Goal: Information Seeking & Learning: Learn about a topic

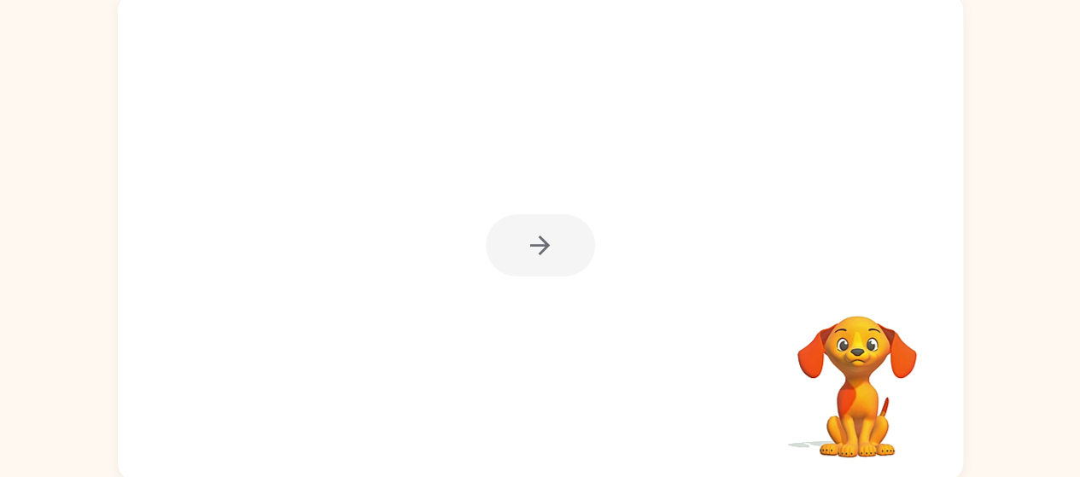
scroll to position [32, 0]
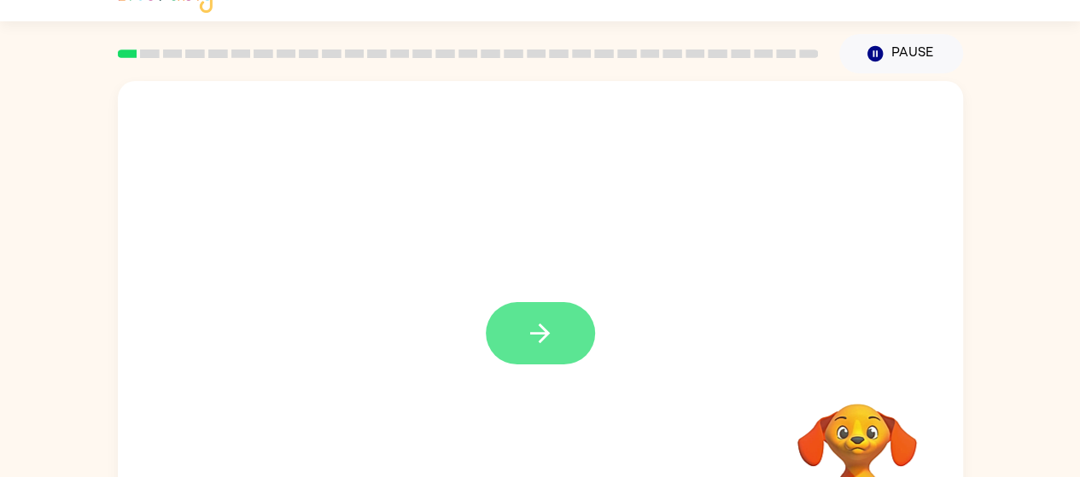
click at [512, 334] on button "button" at bounding box center [540, 333] width 109 height 62
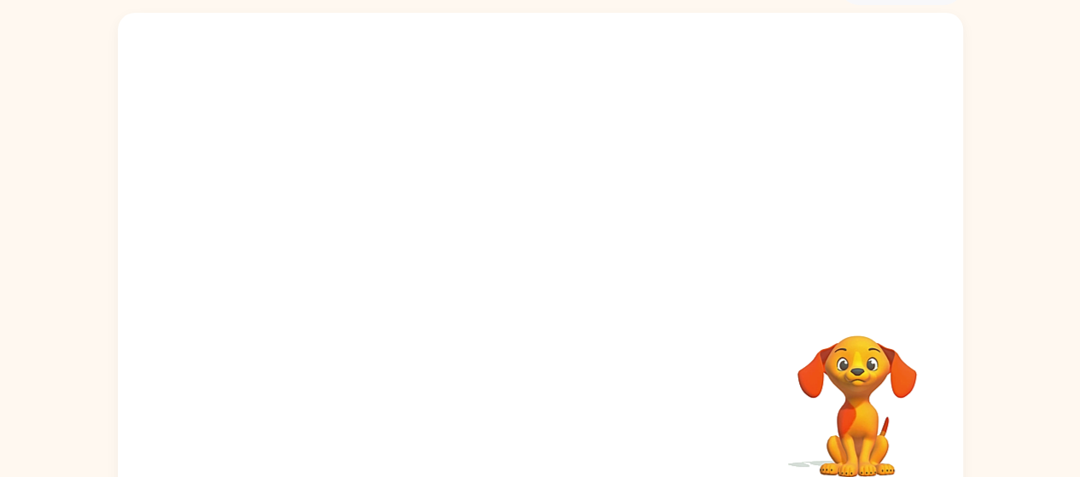
scroll to position [99, 0]
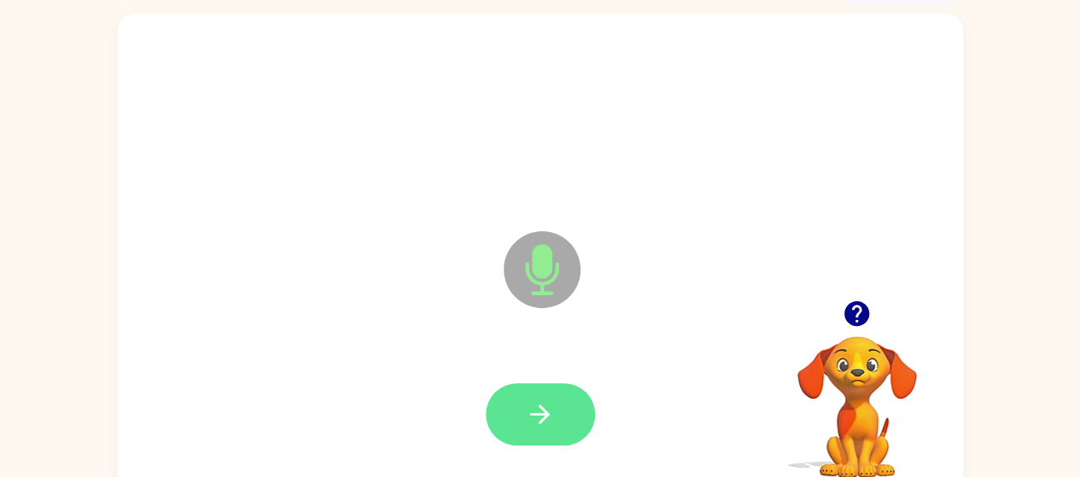
click at [525, 408] on icon "button" at bounding box center [540, 415] width 30 height 30
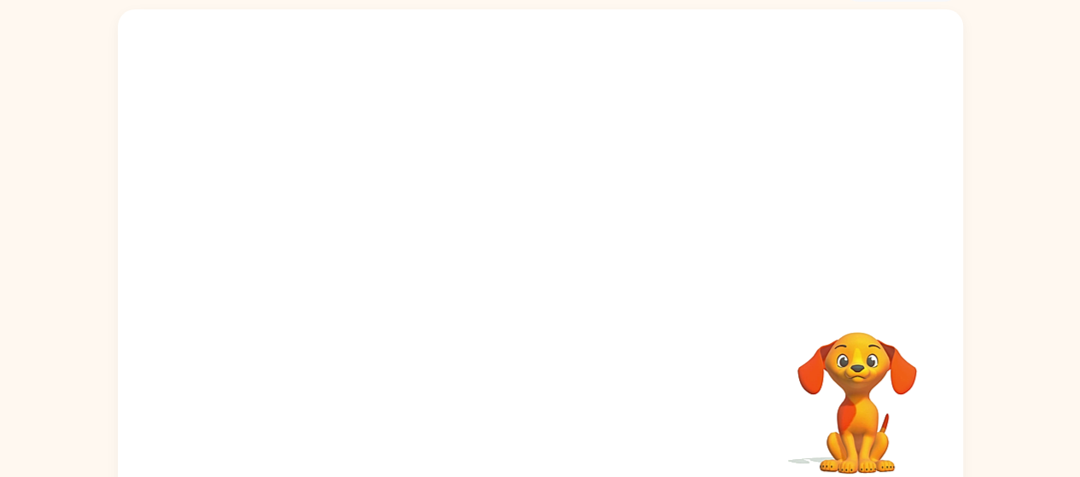
scroll to position [123, 0]
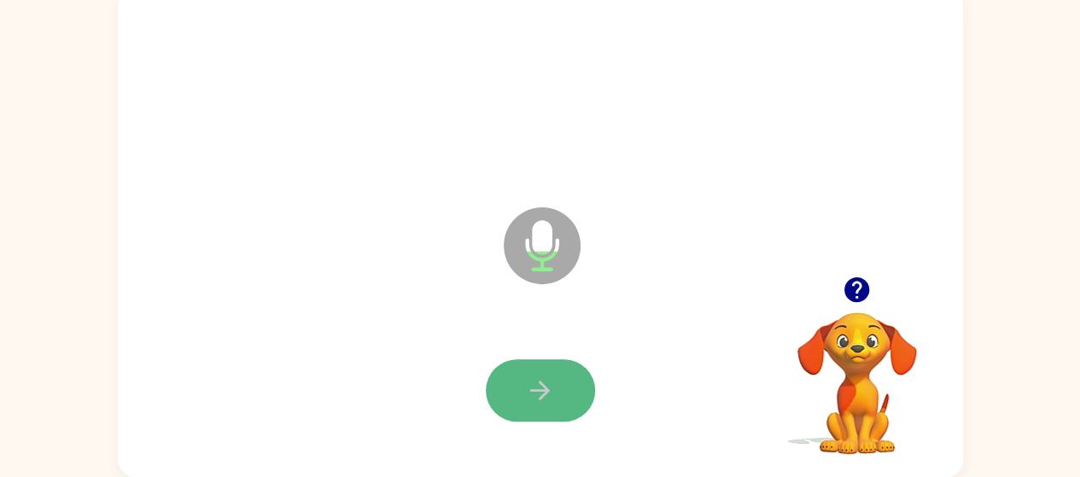
click at [531, 402] on icon "button" at bounding box center [540, 391] width 30 height 30
click at [543, 378] on icon "button" at bounding box center [540, 391] width 30 height 30
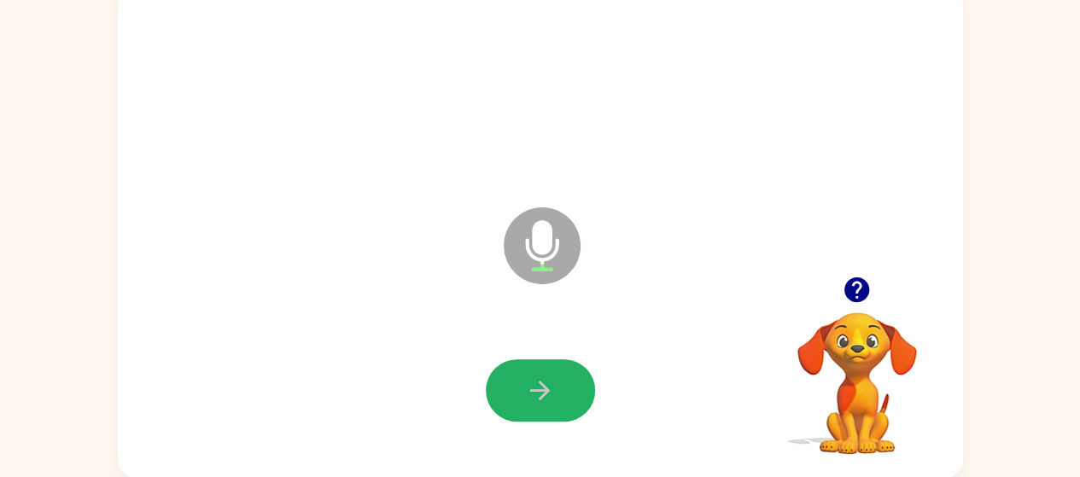
click at [543, 378] on icon "button" at bounding box center [540, 391] width 30 height 30
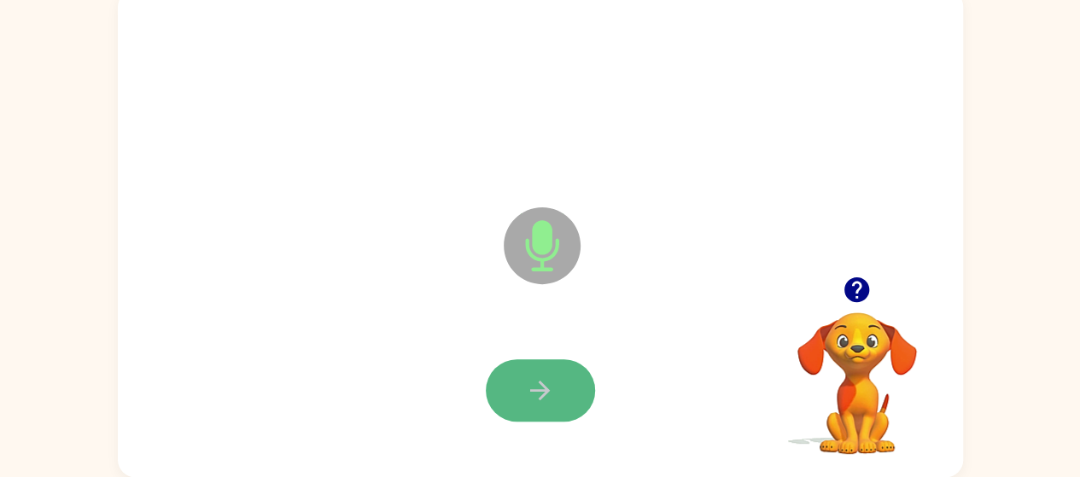
click at [548, 407] on button "button" at bounding box center [540, 391] width 109 height 62
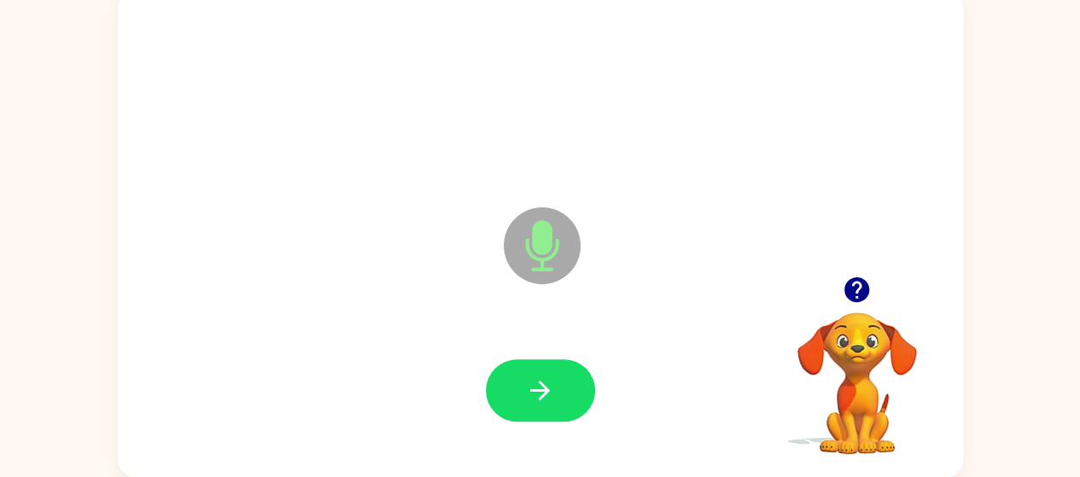
scroll to position [120, 0]
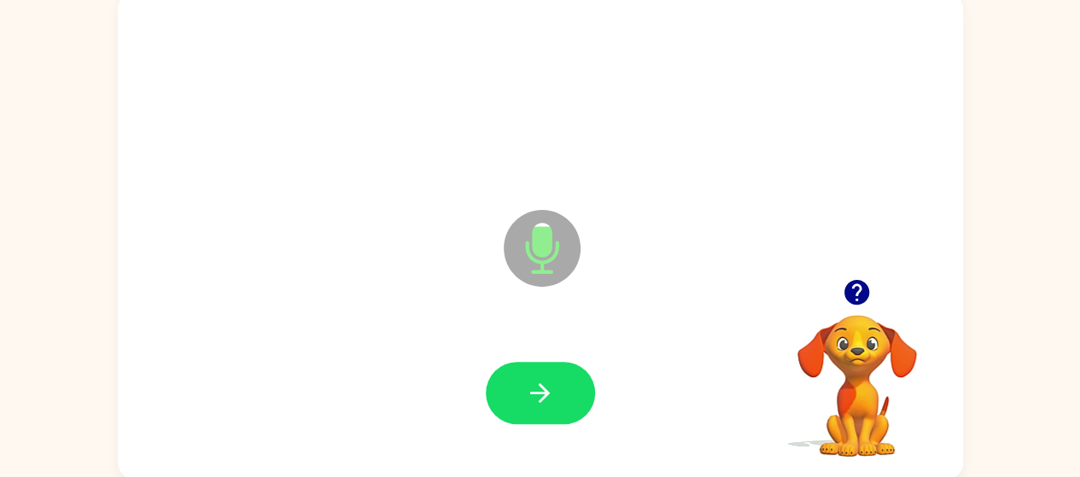
click at [863, 291] on icon "button" at bounding box center [857, 292] width 25 height 25
click at [854, 293] on icon "button" at bounding box center [857, 292] width 25 height 25
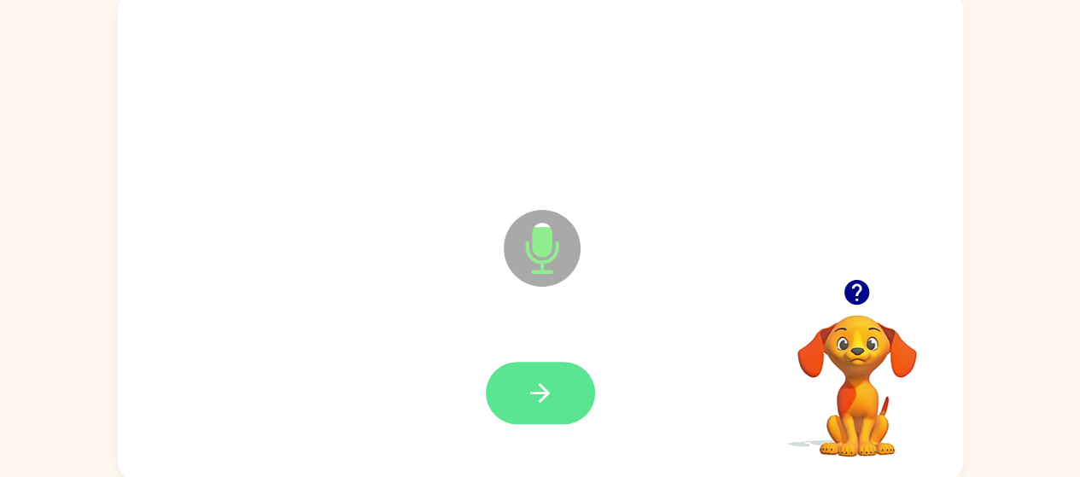
click at [553, 394] on icon "button" at bounding box center [540, 393] width 30 height 30
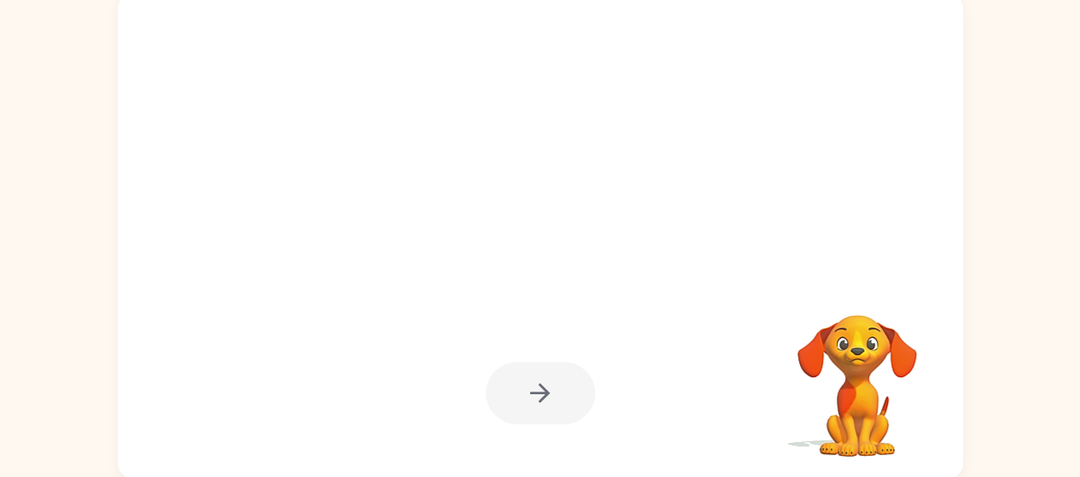
scroll to position [123, 0]
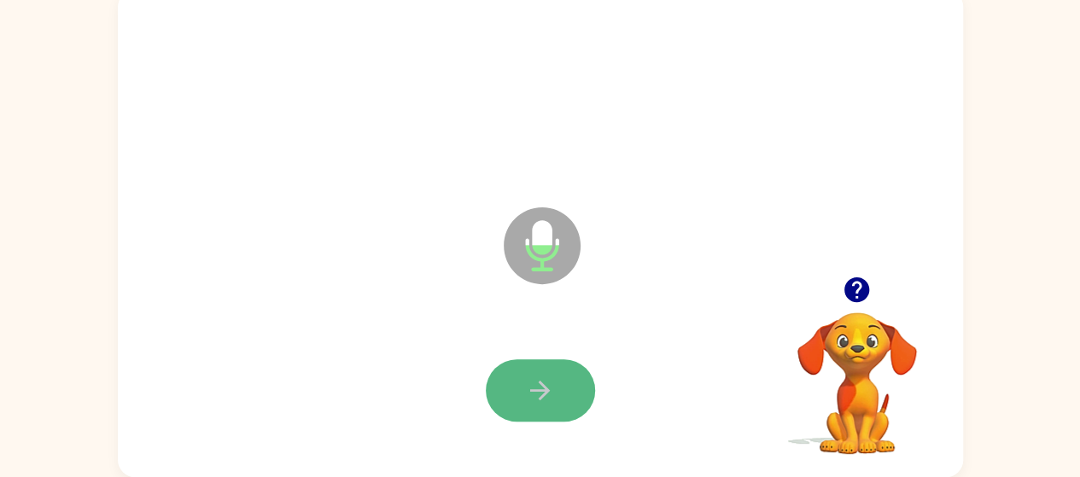
click at [563, 401] on button "button" at bounding box center [540, 391] width 109 height 62
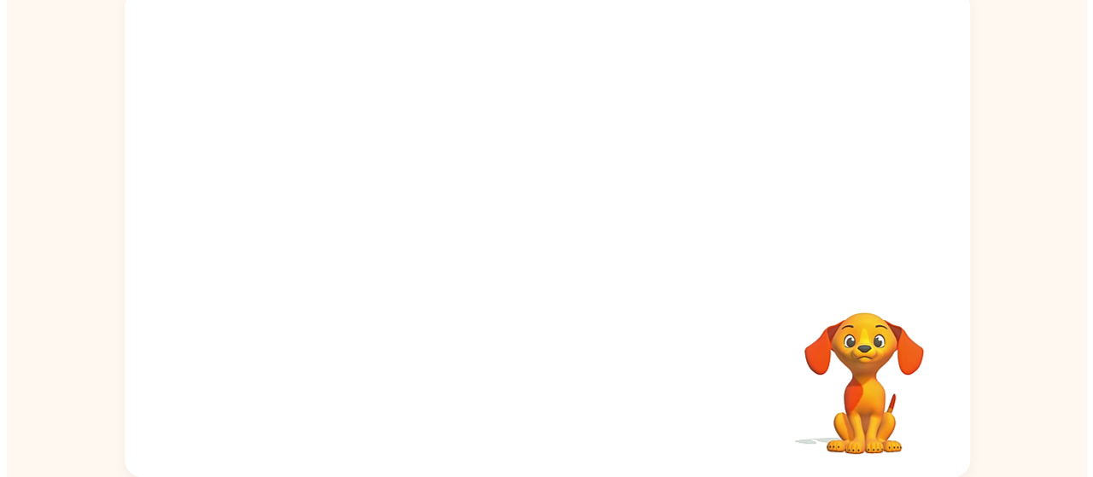
scroll to position [0, 0]
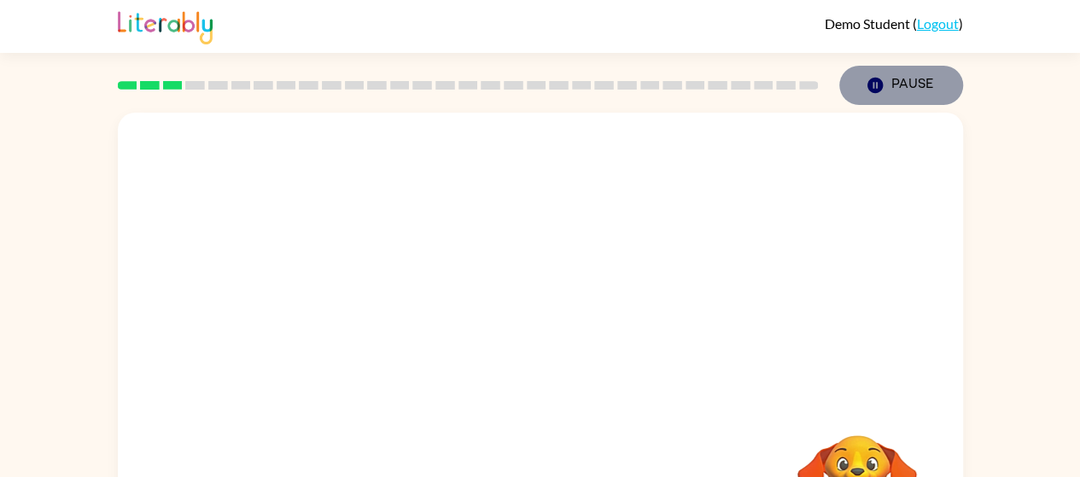
click at [939, 93] on button "Pause Pause" at bounding box center [901, 85] width 124 height 39
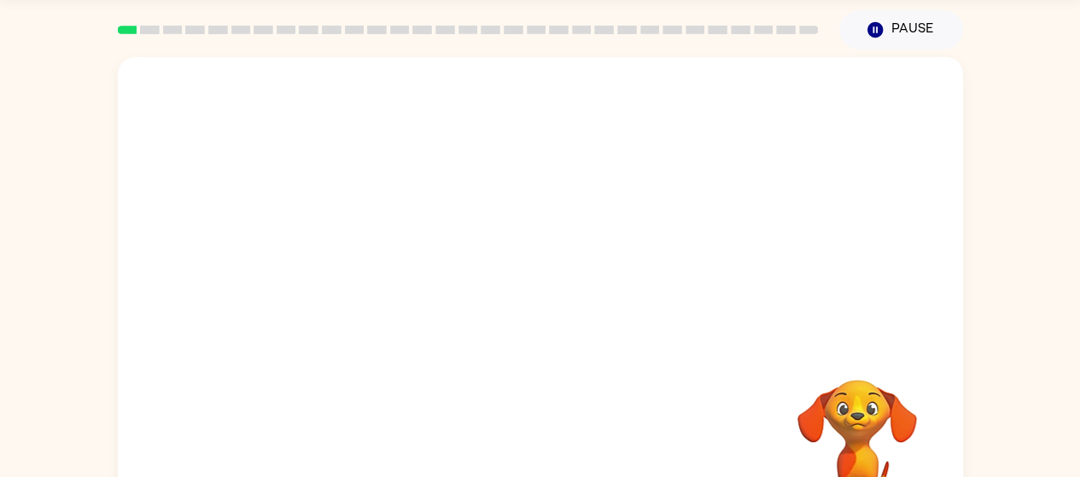
scroll to position [123, 0]
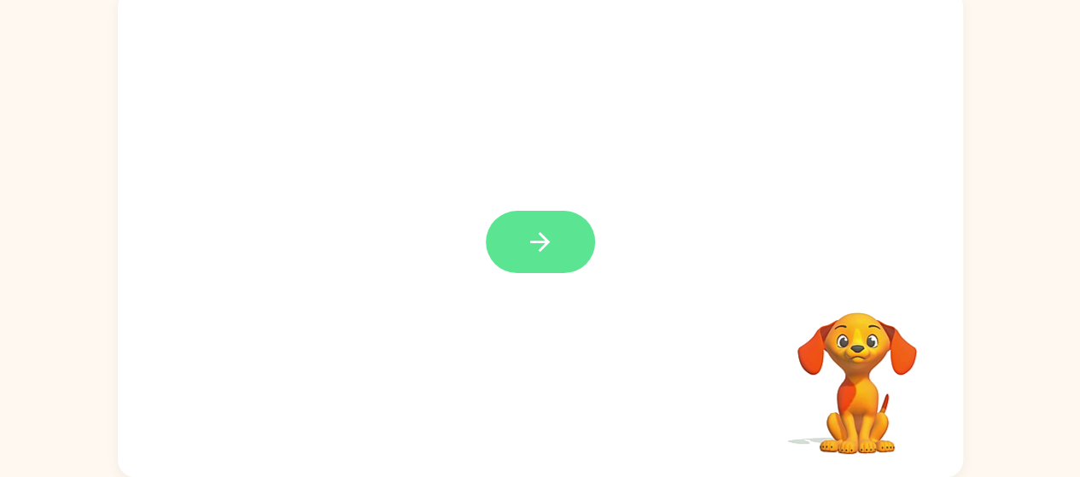
drag, startPoint x: 0, startPoint y: 0, endPoint x: 550, endPoint y: 238, distance: 599.4
click at [550, 238] on div at bounding box center [540, 234] width 845 height 488
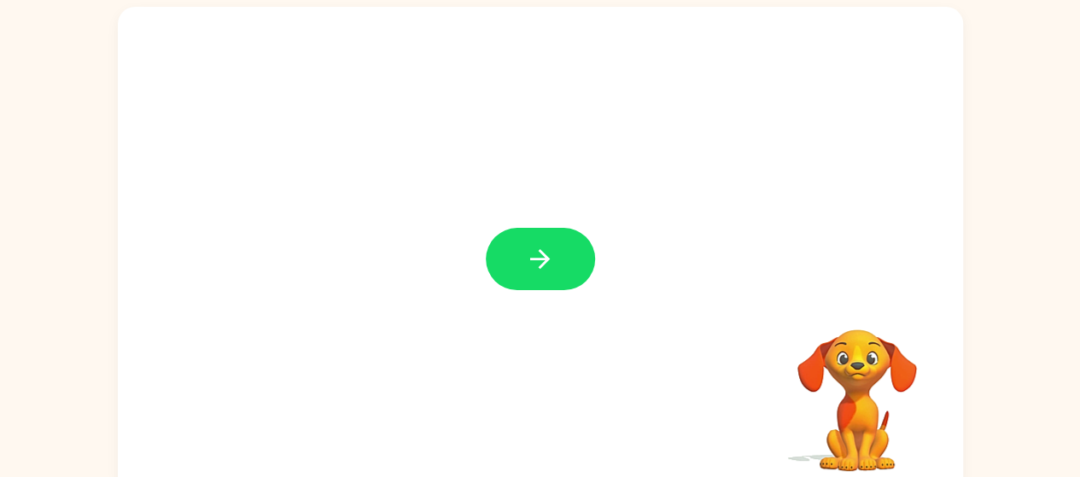
scroll to position [107, 0]
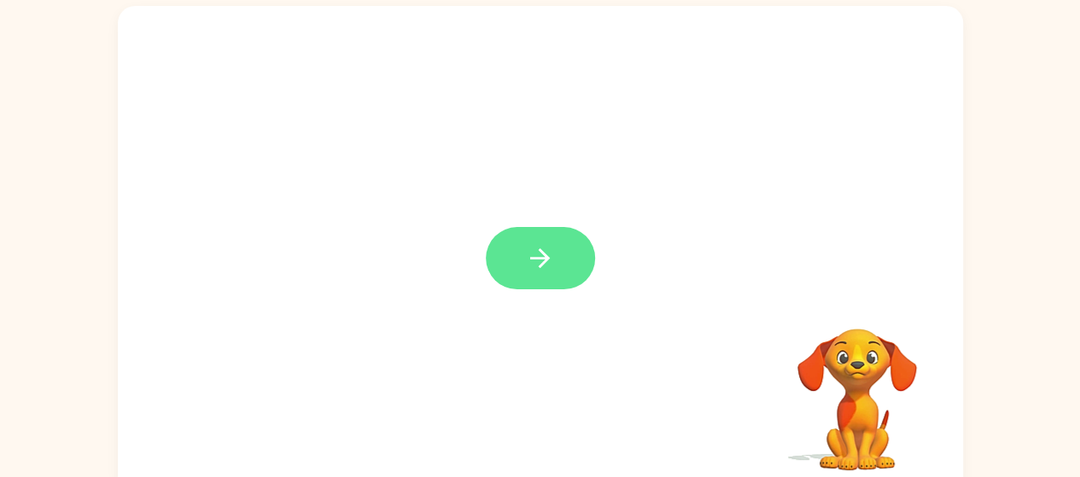
click at [582, 255] on button "button" at bounding box center [540, 258] width 109 height 62
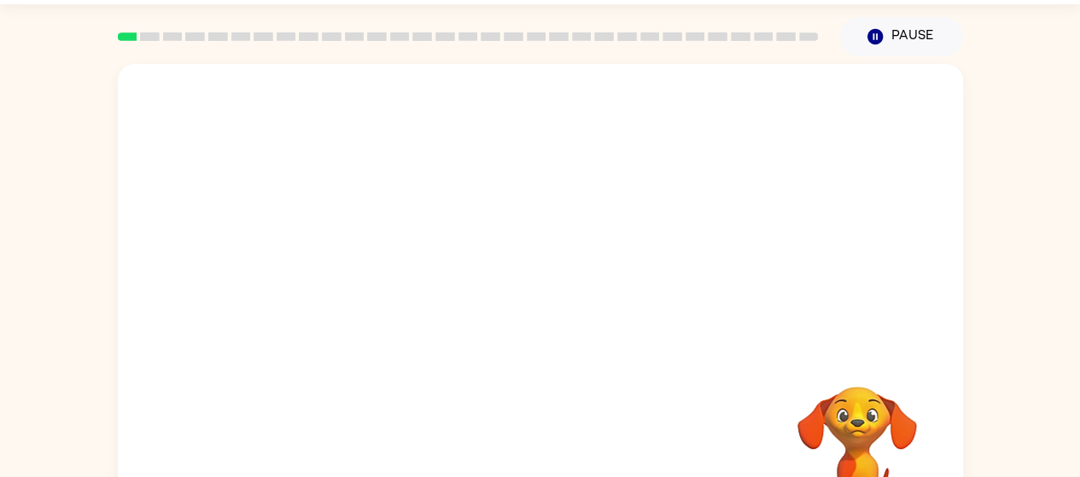
scroll to position [123, 0]
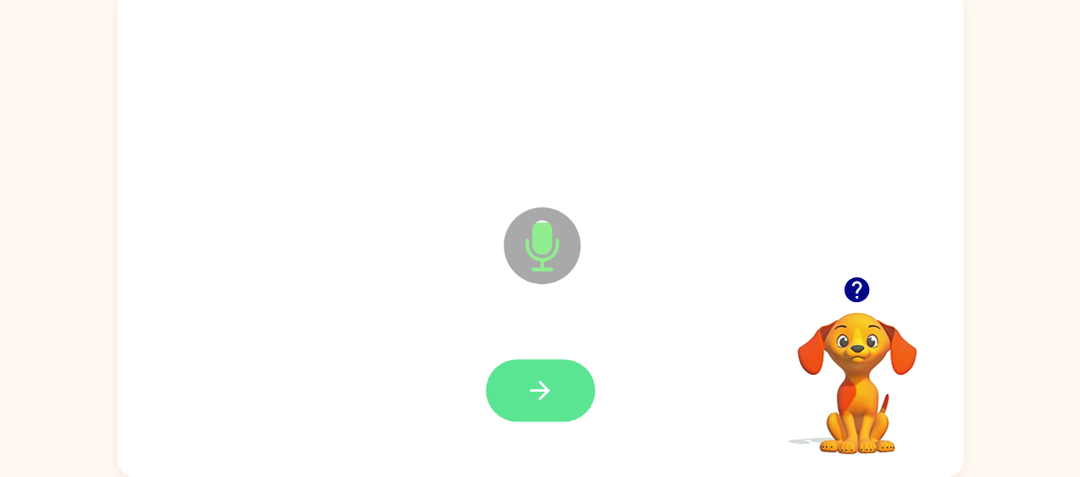
click at [559, 380] on button "button" at bounding box center [540, 391] width 109 height 62
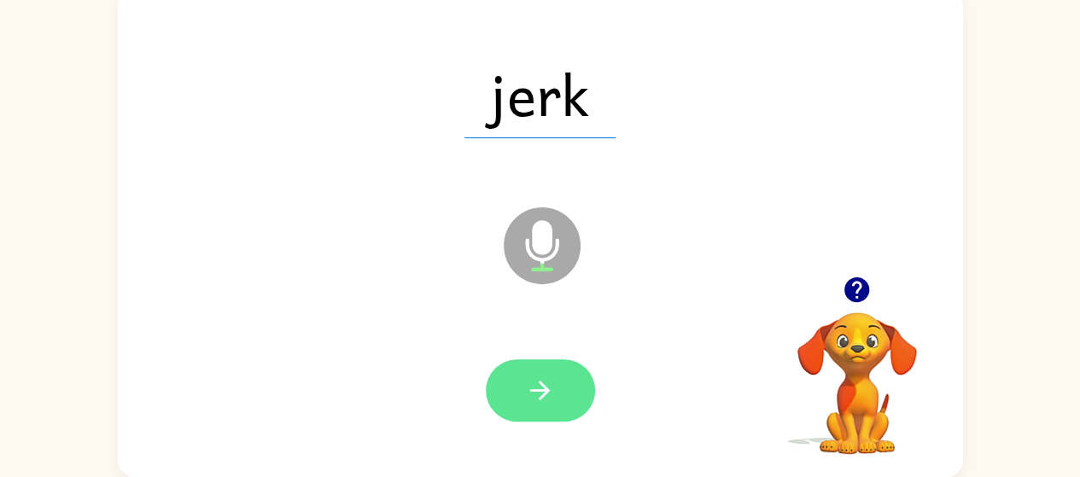
click at [551, 409] on button "button" at bounding box center [540, 391] width 109 height 62
click at [541, 389] on icon "button" at bounding box center [540, 391] width 30 height 30
click at [557, 400] on button "button" at bounding box center [540, 391] width 109 height 62
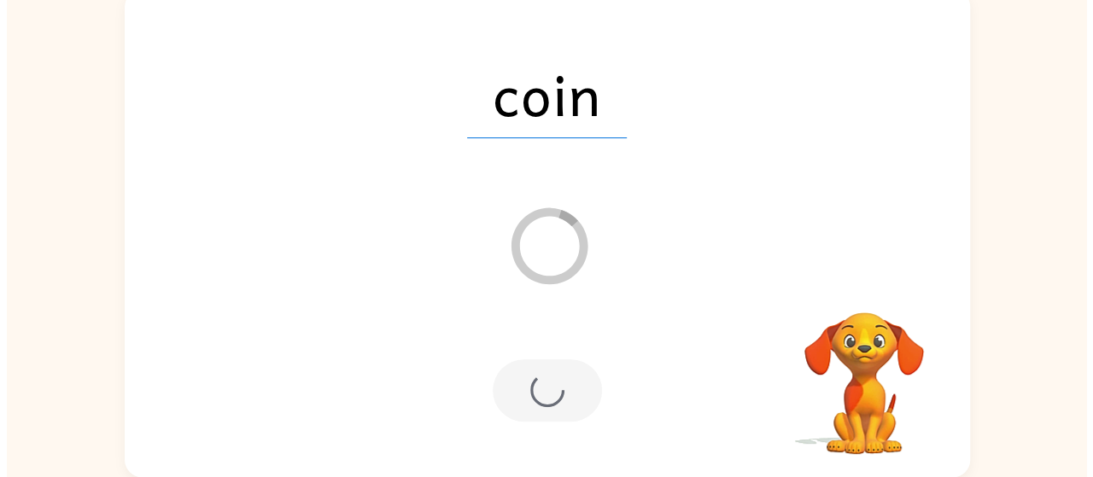
scroll to position [0, 0]
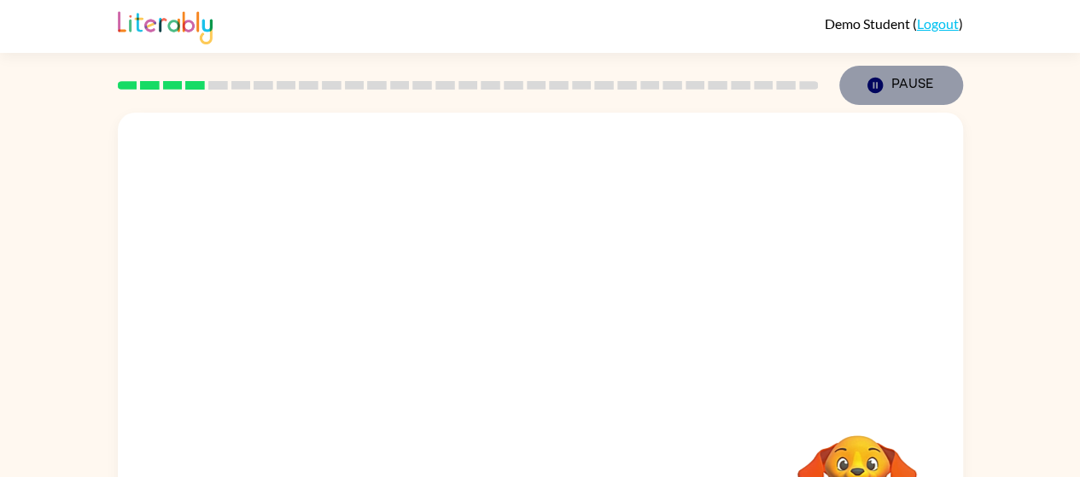
click at [927, 70] on button "Pause Pause" at bounding box center [901, 85] width 124 height 39
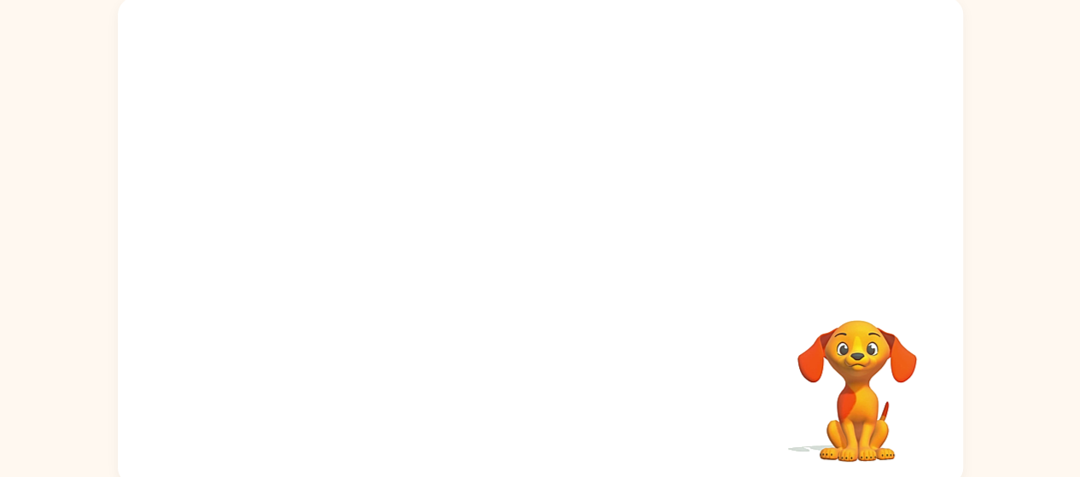
scroll to position [123, 0]
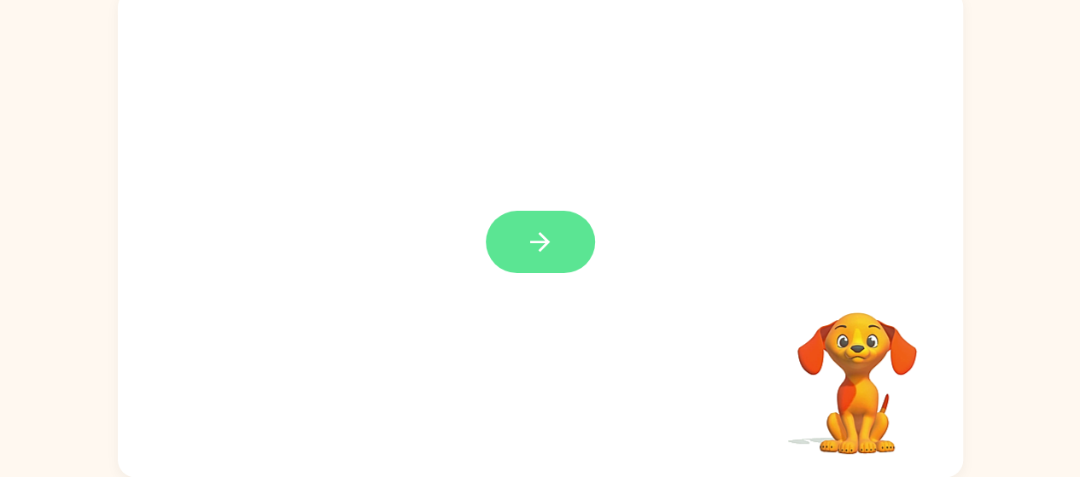
click at [574, 254] on button "button" at bounding box center [540, 242] width 109 height 62
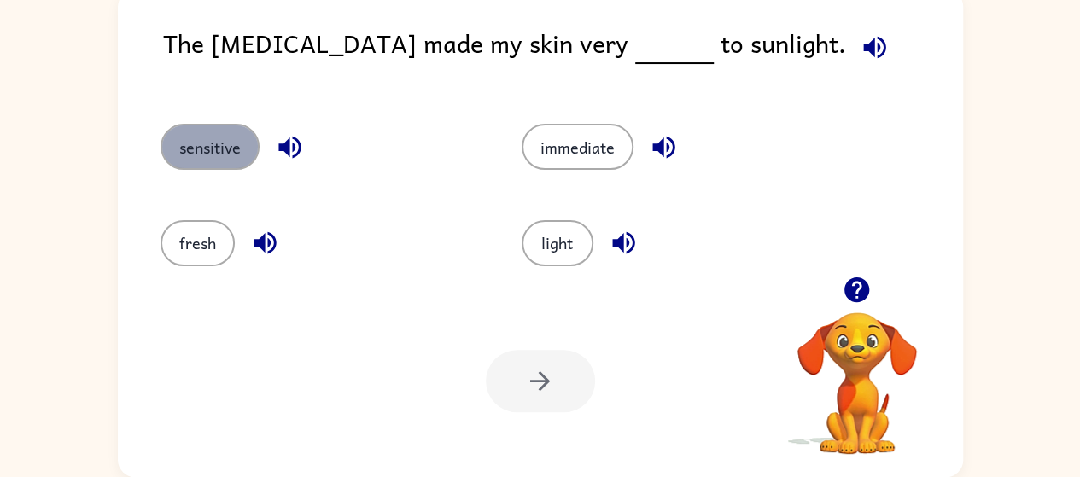
click at [213, 152] on button "sensitive" at bounding box center [210, 147] width 99 height 46
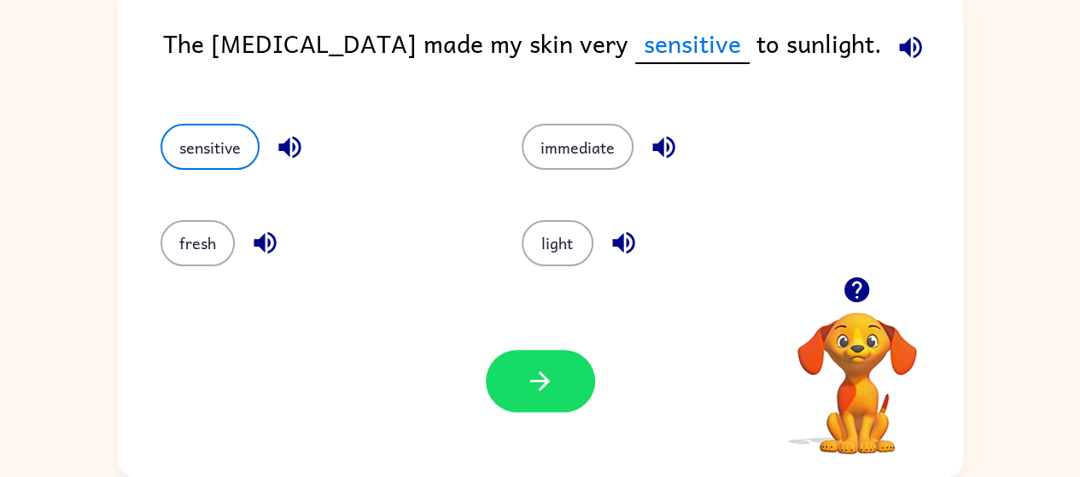
click at [899, 56] on icon "button" at bounding box center [910, 47] width 22 height 22
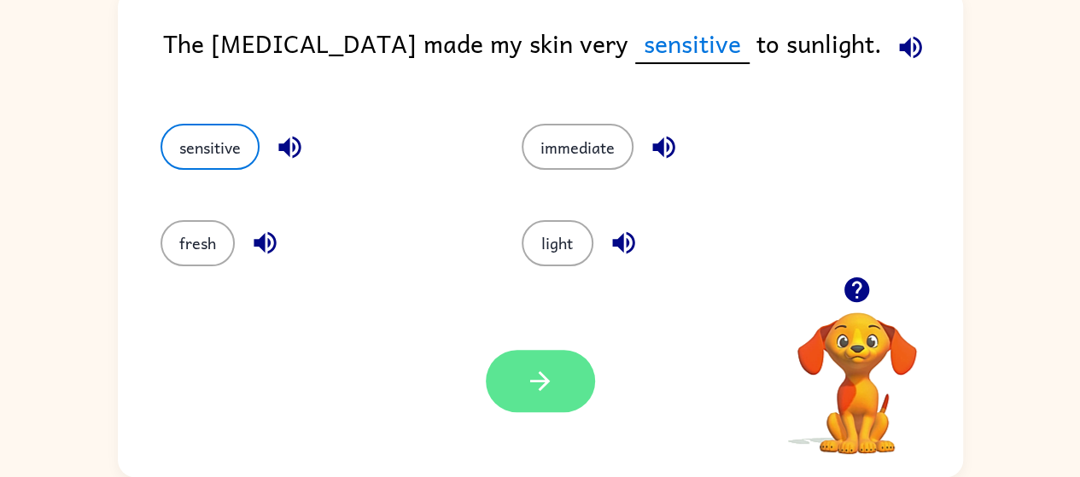
click at [555, 356] on button "button" at bounding box center [540, 381] width 109 height 62
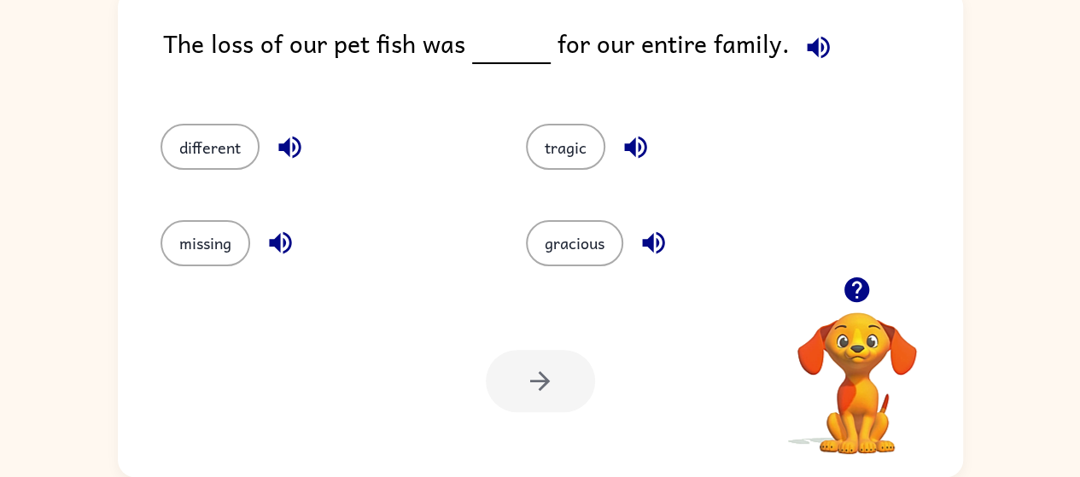
click at [219, 122] on div "different" at bounding box center [310, 139] width 365 height 96
click at [208, 147] on button "different" at bounding box center [210, 147] width 99 height 46
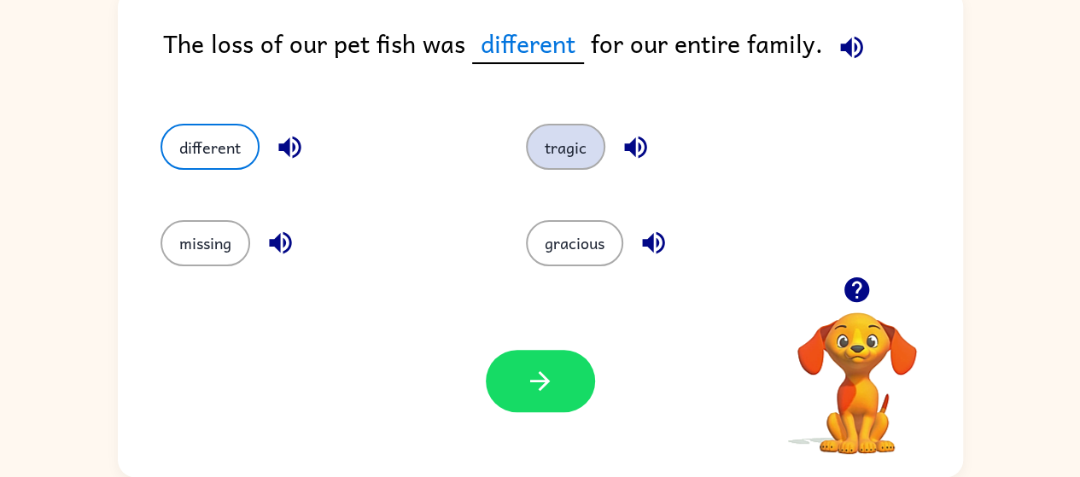
click at [573, 143] on button "tragic" at bounding box center [565, 147] width 79 height 46
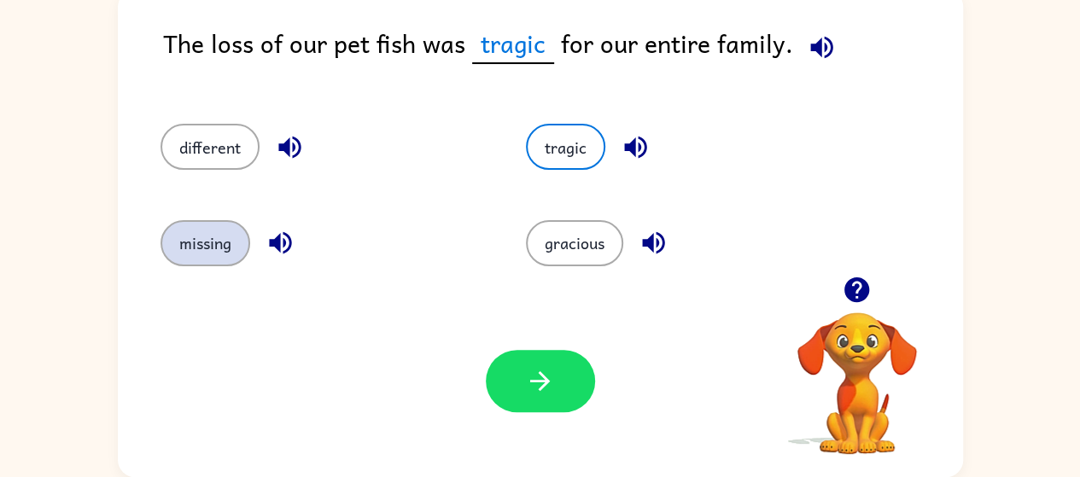
click at [209, 235] on button "missing" at bounding box center [206, 243] width 90 height 46
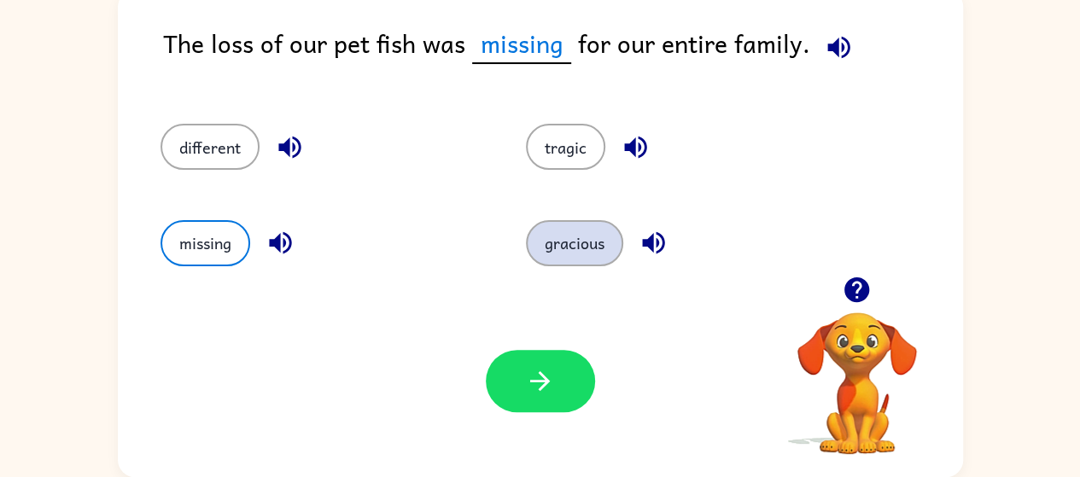
click at [558, 253] on button "gracious" at bounding box center [574, 243] width 97 height 46
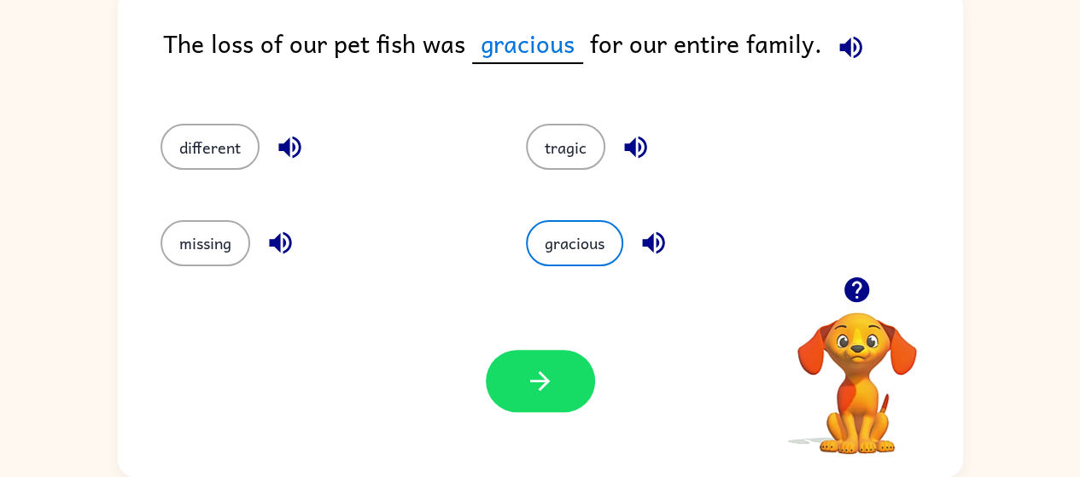
drag, startPoint x: 570, startPoint y: 143, endPoint x: 495, endPoint y: 156, distance: 76.4
click at [495, 156] on div "tragic" at bounding box center [676, 139] width 365 height 96
click at [548, 155] on button "tragic" at bounding box center [565, 147] width 79 height 46
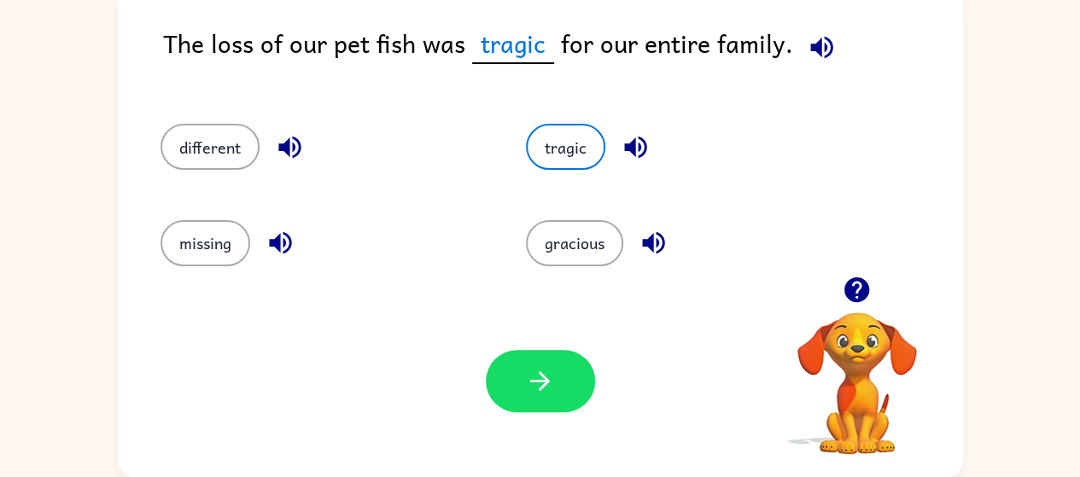
click at [507, 342] on div "Your browser must support playing .mp4 files to use Literably. Please try using…" at bounding box center [540, 381] width 845 height 192
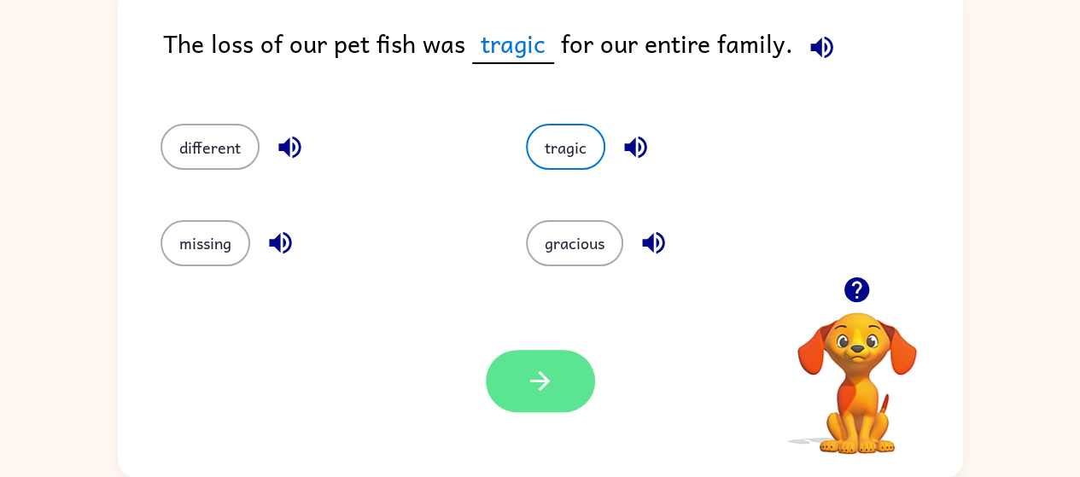
click at [541, 371] on icon "button" at bounding box center [540, 381] width 30 height 30
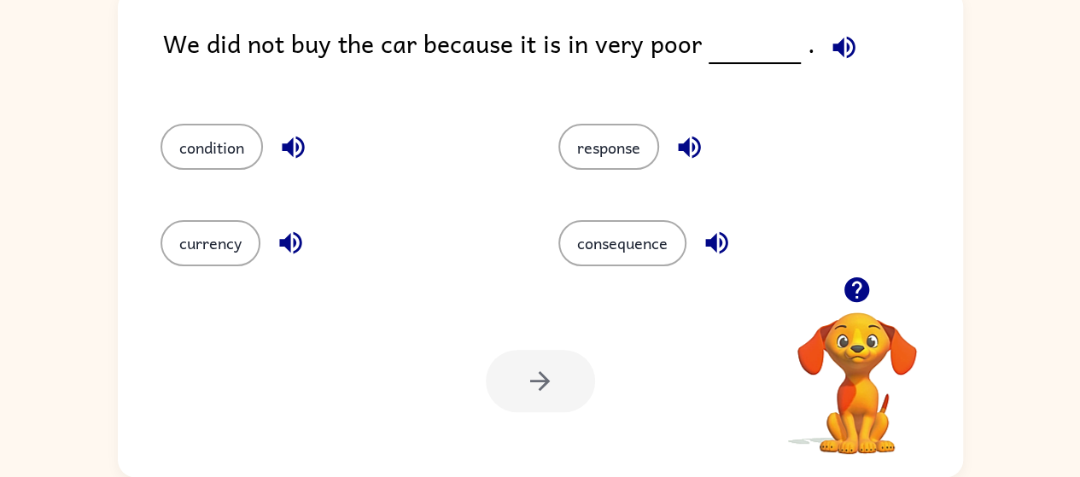
scroll to position [0, 0]
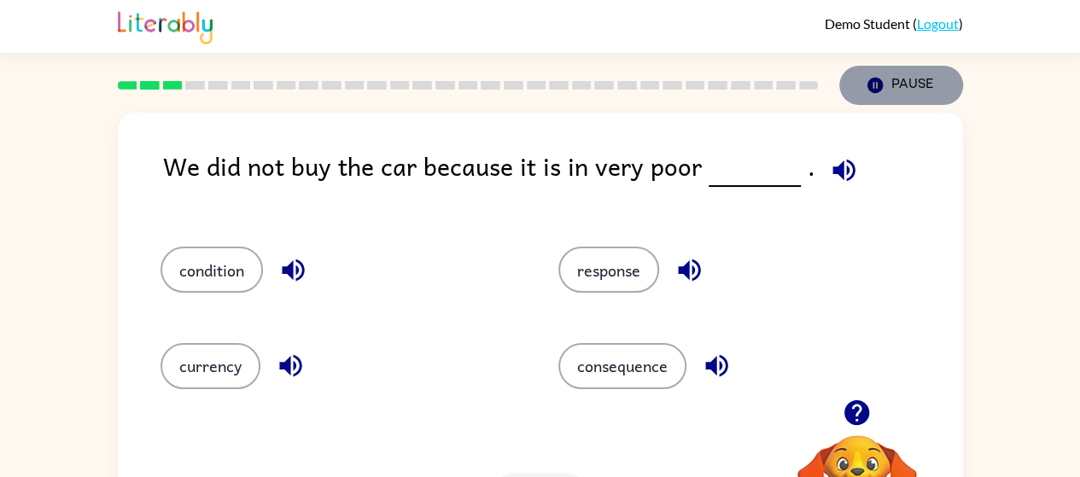
click at [895, 93] on button "Pause Pause" at bounding box center [901, 85] width 124 height 39
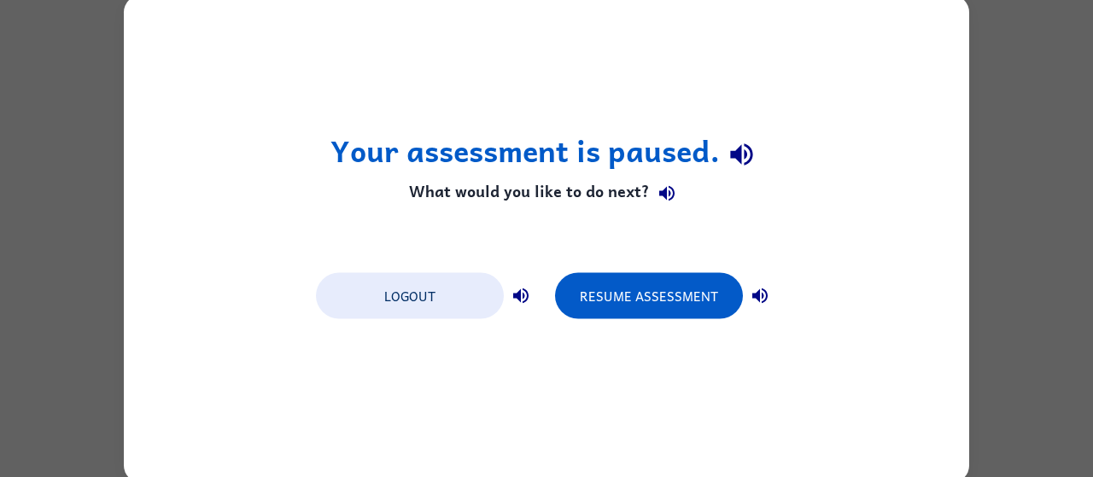
click at [991, 149] on div "Your assessment is paused. What would you like to do next? Logout Resume Assess…" at bounding box center [546, 238] width 1093 height 477
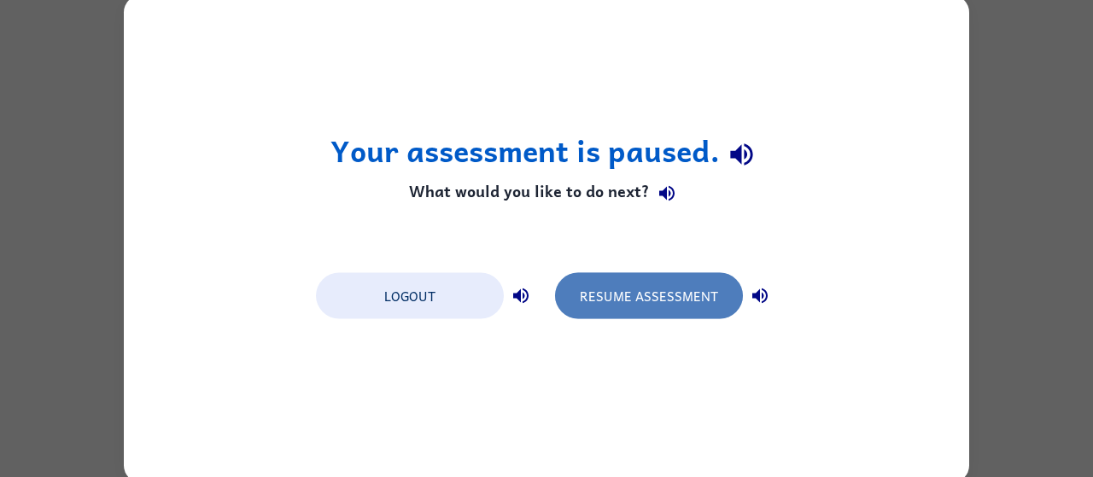
click at [644, 301] on button "Resume Assessment" at bounding box center [649, 295] width 188 height 46
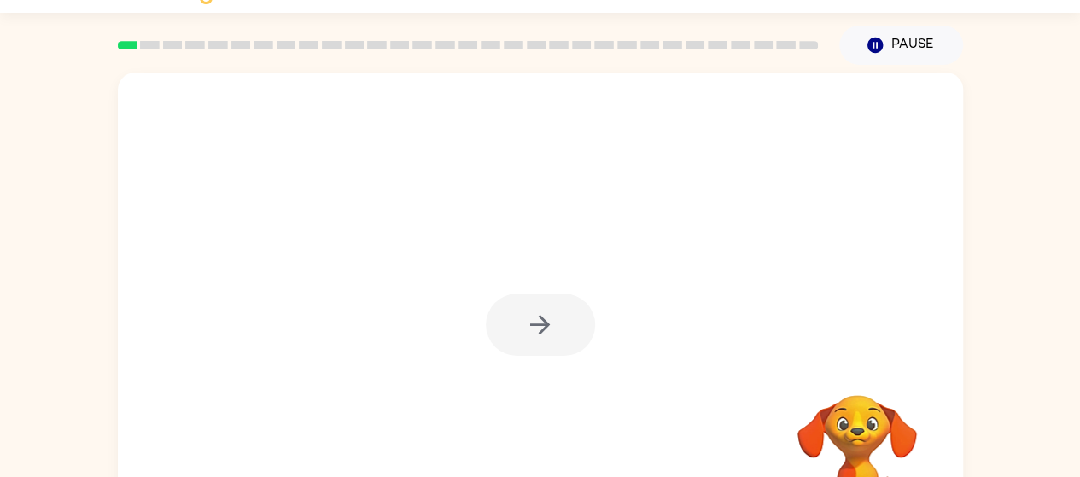
scroll to position [37, 0]
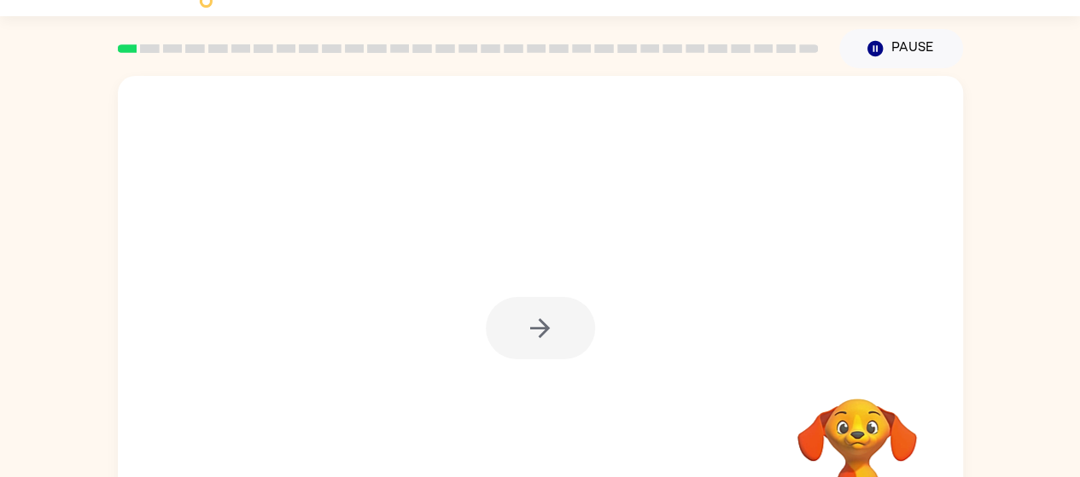
click at [550, 342] on div at bounding box center [540, 328] width 109 height 62
click at [540, 322] on div at bounding box center [540, 328] width 109 height 62
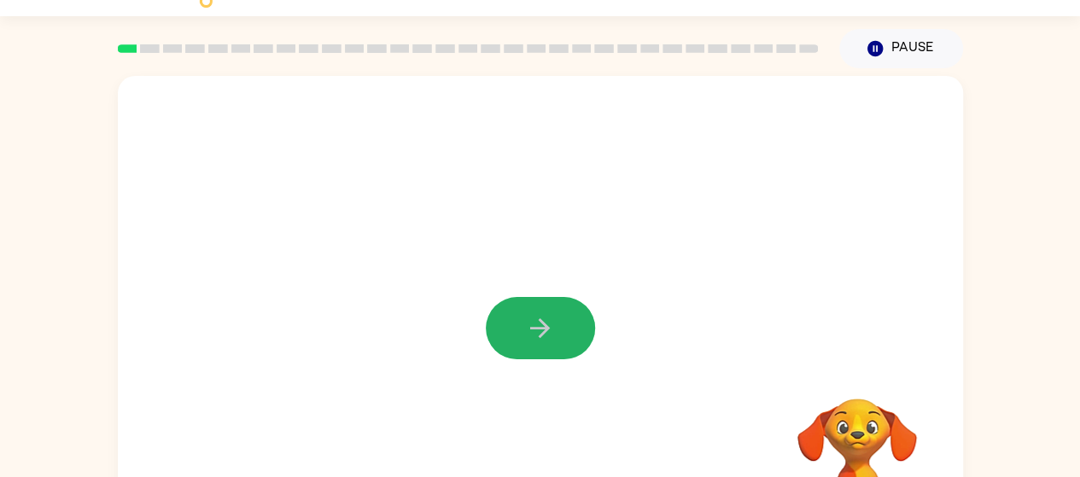
click at [540, 322] on icon "button" at bounding box center [540, 328] width 30 height 30
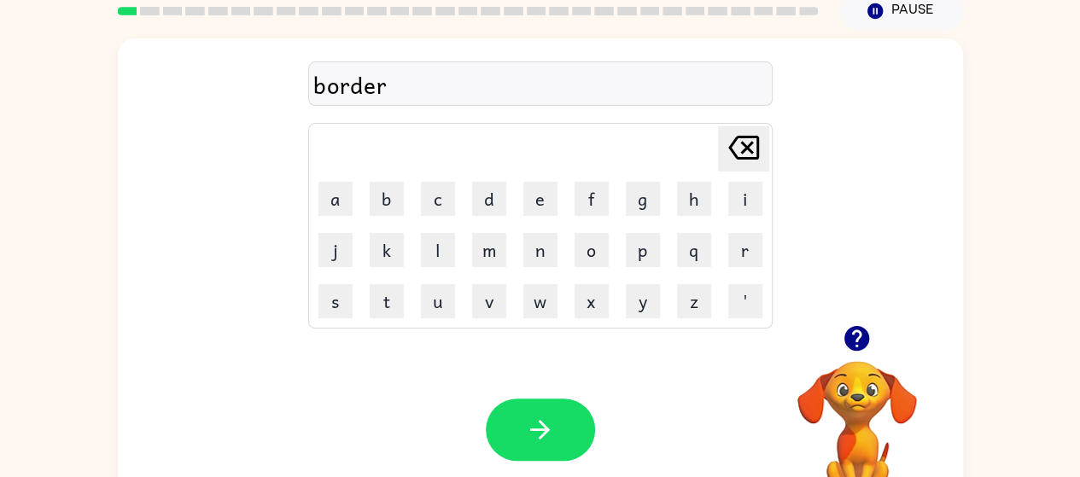
scroll to position [73, 0]
click at [454, 93] on div "border" at bounding box center [540, 85] width 454 height 36
click at [360, 85] on div "border" at bounding box center [540, 85] width 454 height 36
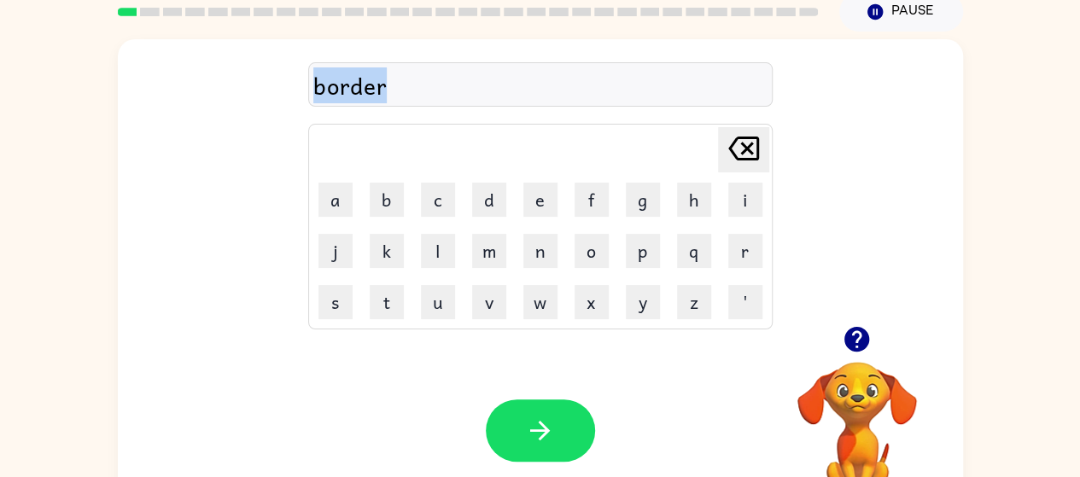
click at [360, 85] on div "border" at bounding box center [540, 85] width 454 height 36
click at [830, 201] on div "border Delete Delete last character input a b c d e f g h i j k l m n o p q r s…" at bounding box center [540, 182] width 845 height 287
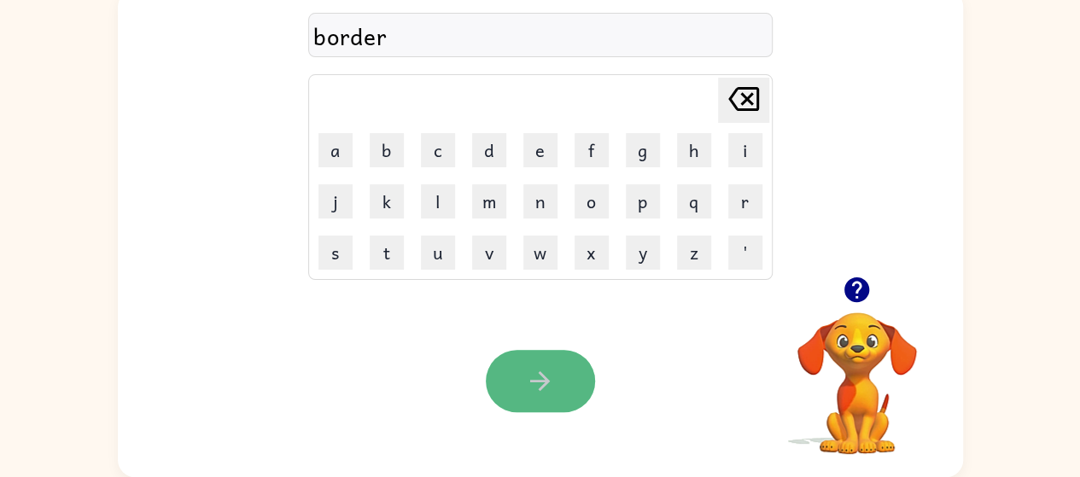
click at [536, 361] on button "button" at bounding box center [540, 381] width 109 height 62
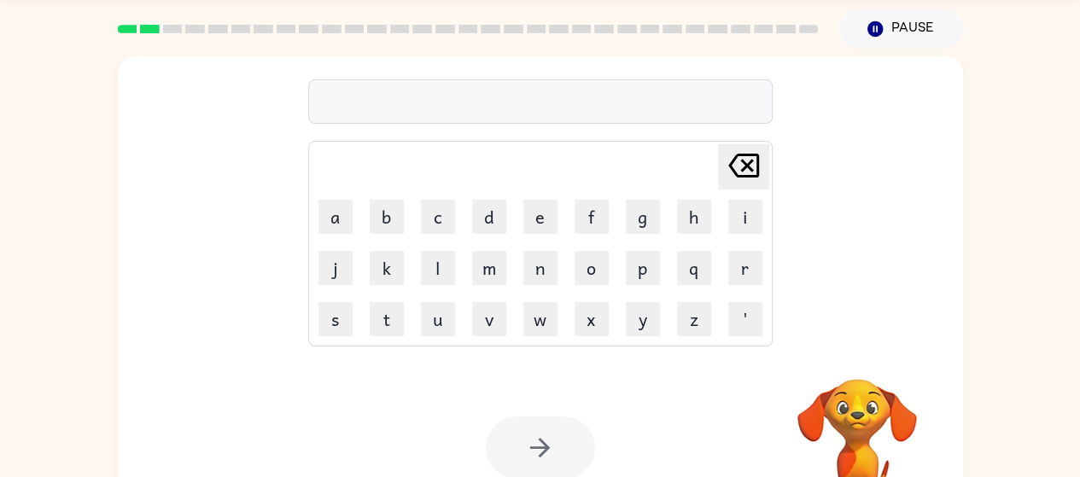
scroll to position [63, 0]
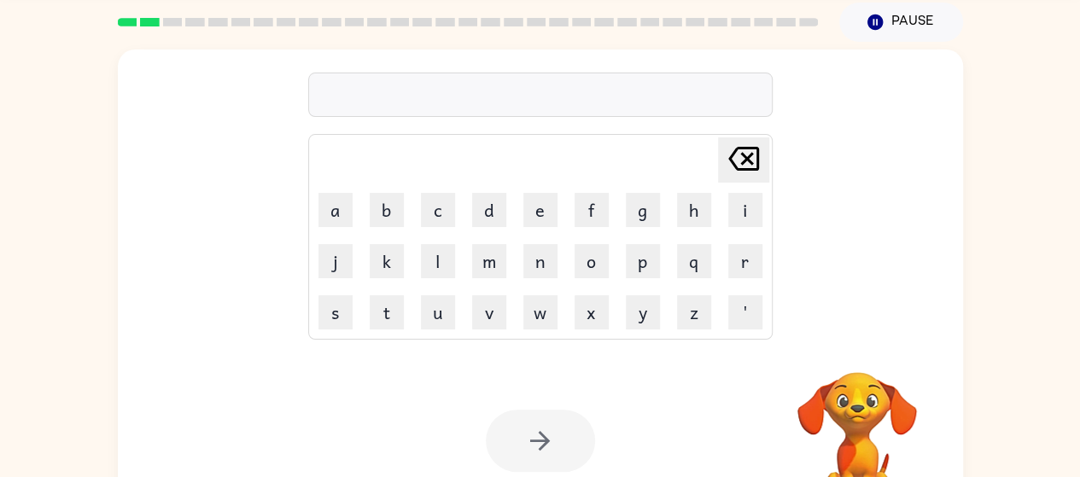
click at [553, 95] on div at bounding box center [540, 95] width 465 height 44
click at [403, 152] on td "Delete Delete last character input" at bounding box center [540, 160] width 459 height 47
click at [396, 88] on div at bounding box center [540, 95] width 465 height 44
click at [427, 100] on div at bounding box center [540, 95] width 465 height 44
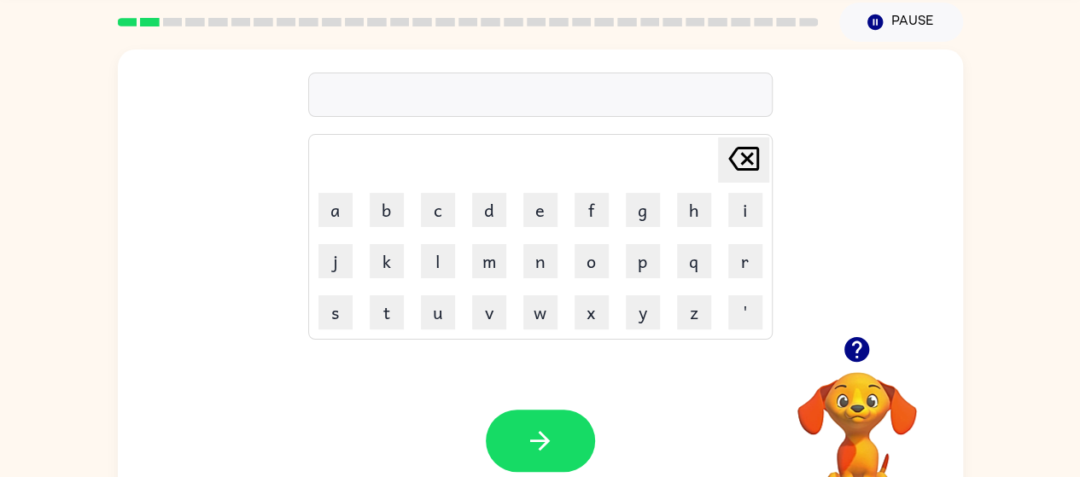
click at [365, 91] on div at bounding box center [540, 95] width 465 height 44
click at [373, 163] on td "Delete Delete last character input" at bounding box center [540, 160] width 459 height 47
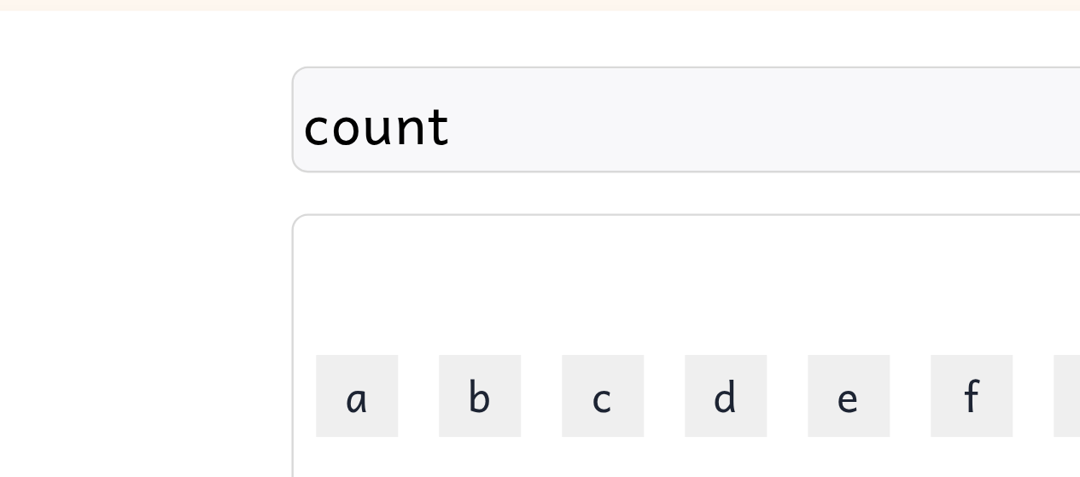
scroll to position [62, 0]
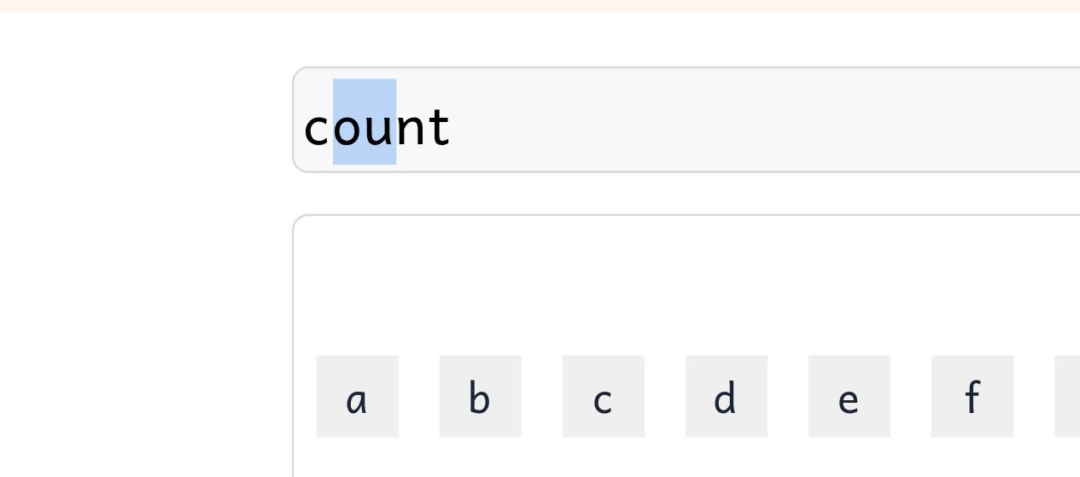
drag, startPoint x: 319, startPoint y: 101, endPoint x: 347, endPoint y: 101, distance: 28.2
click at [347, 101] on div "count" at bounding box center [540, 96] width 454 height 36
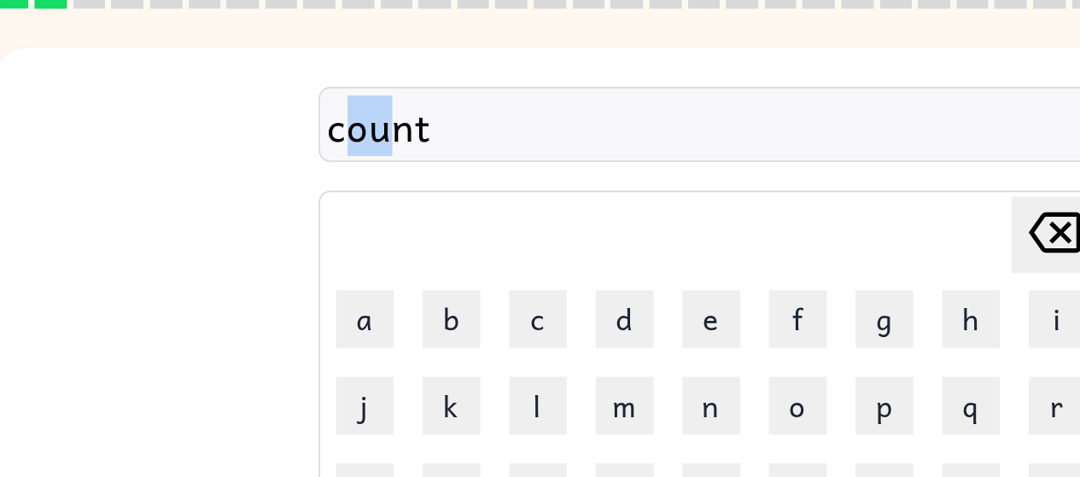
scroll to position [63, 0]
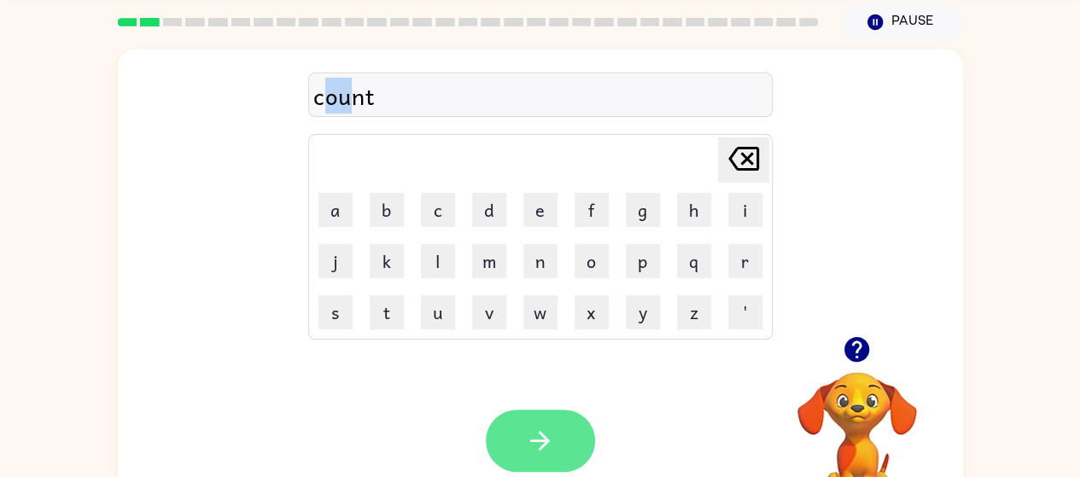
click at [576, 428] on button "button" at bounding box center [540, 441] width 109 height 62
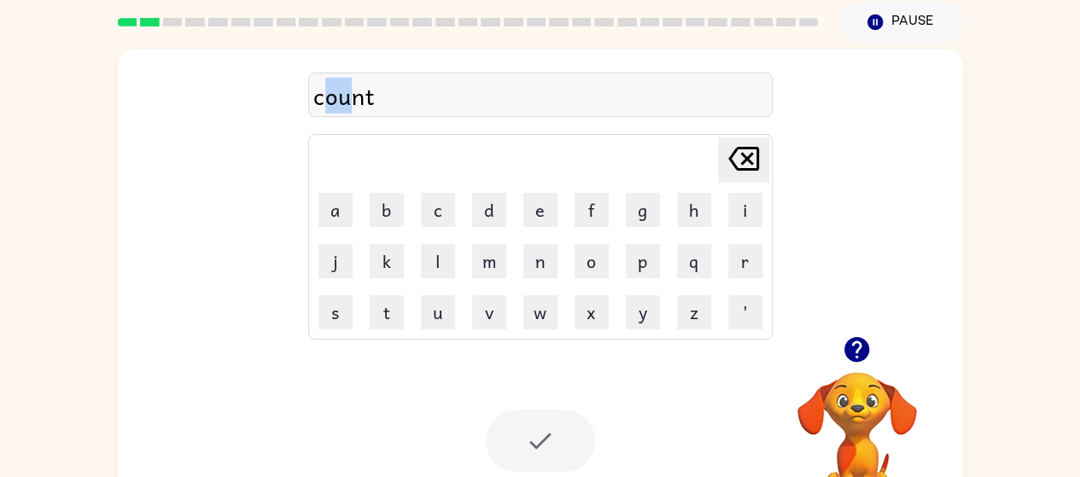
scroll to position [0, 0]
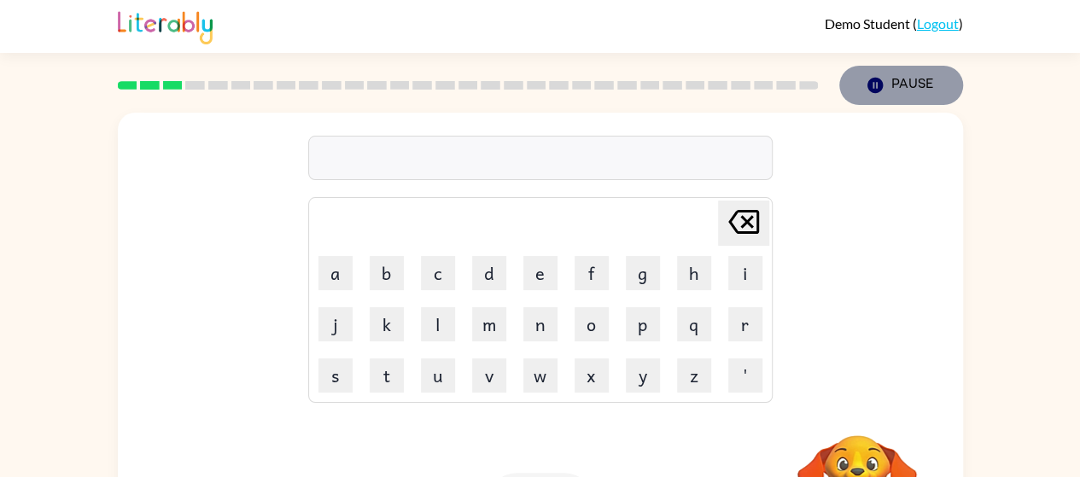
click at [915, 81] on button "Pause Pause" at bounding box center [901, 85] width 124 height 39
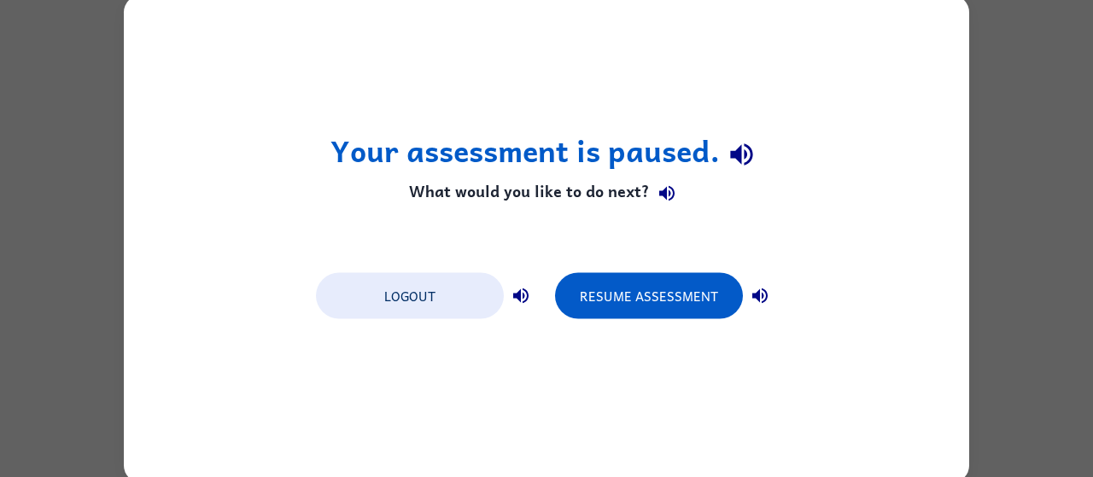
click at [987, 178] on div "Your assessment is paused. What would you like to do next? Logout Resume Assess…" at bounding box center [546, 238] width 1093 height 477
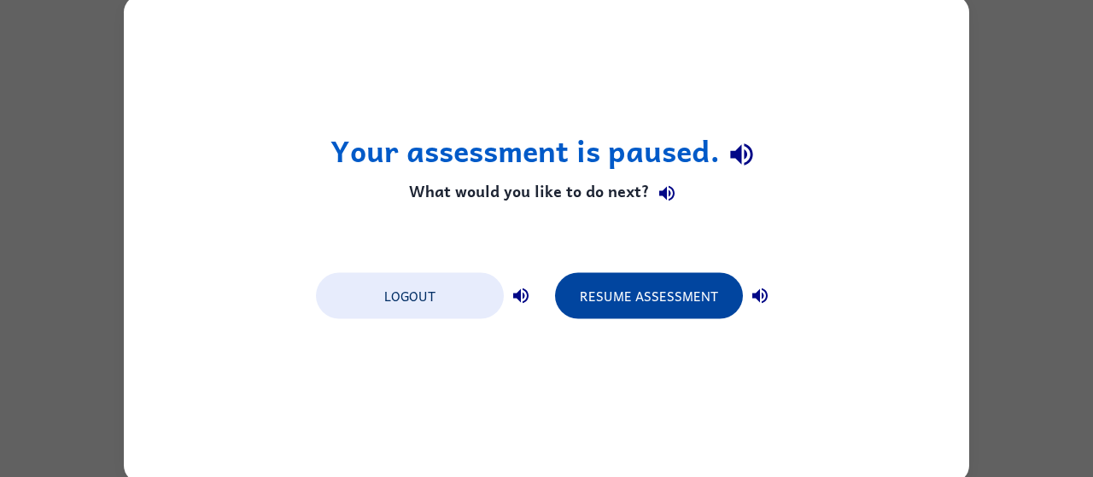
click at [685, 276] on button "Resume Assessment" at bounding box center [649, 295] width 188 height 46
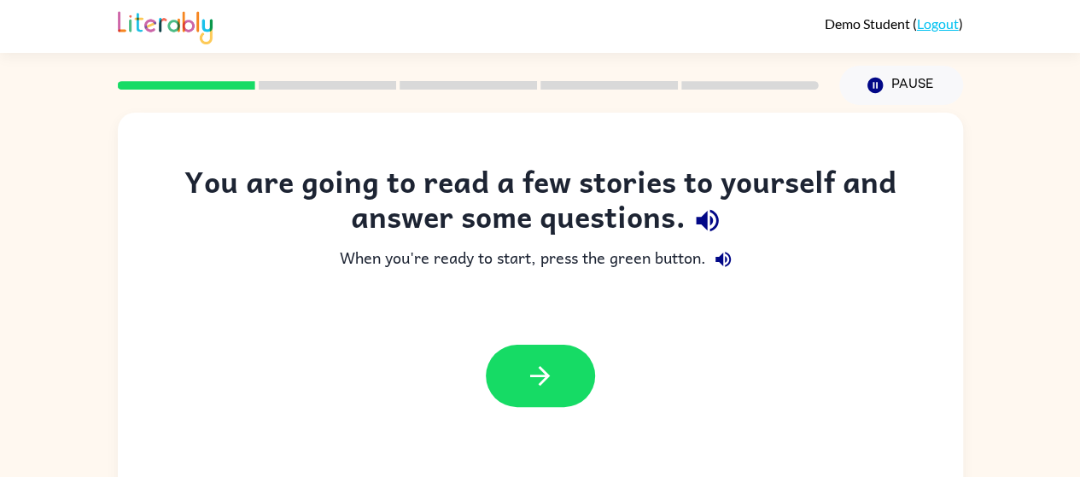
scroll to position [119, 0]
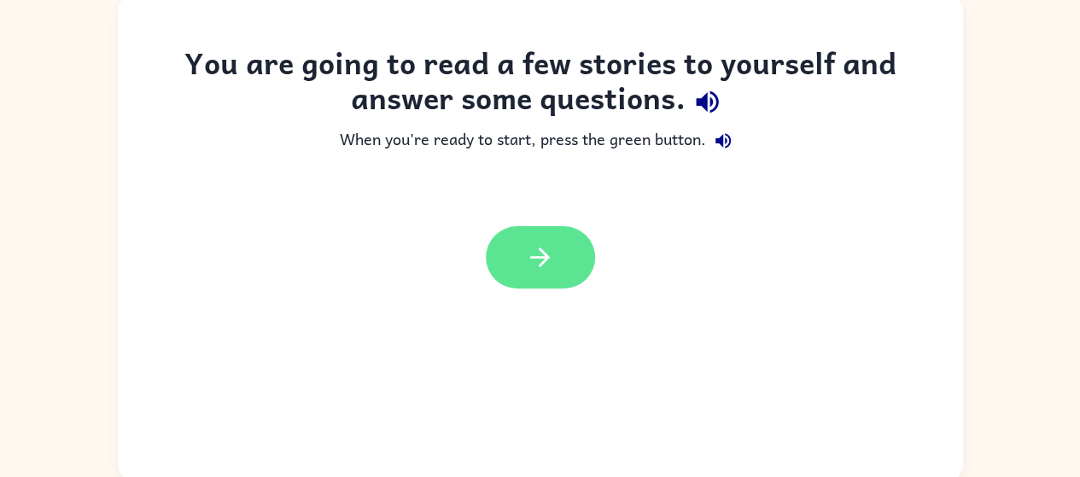
click at [555, 274] on button "button" at bounding box center [540, 257] width 109 height 62
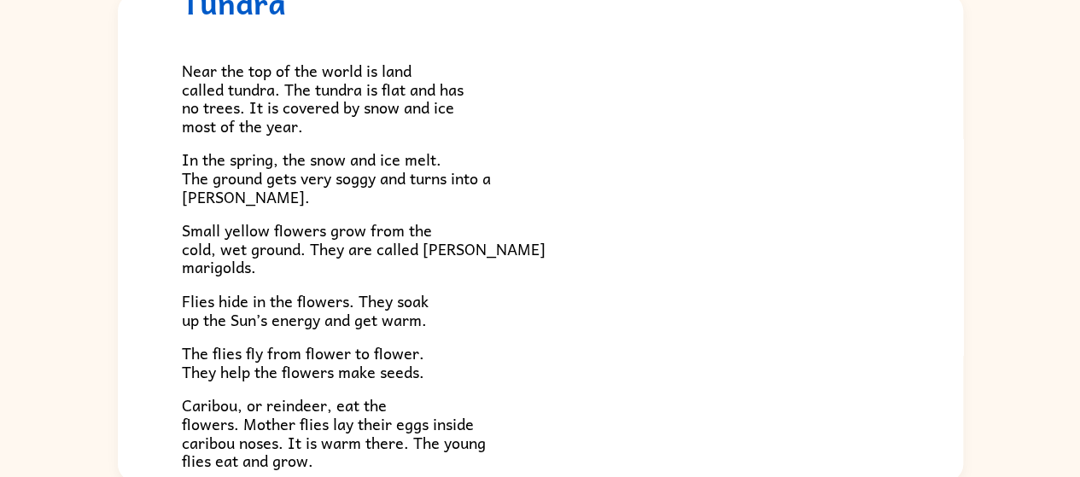
scroll to position [60, 0]
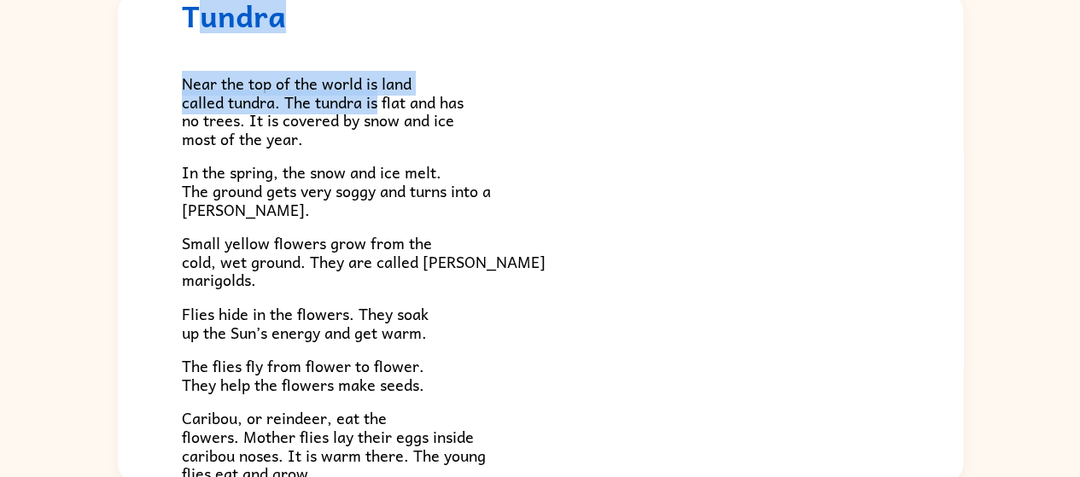
drag, startPoint x: 201, startPoint y: 32, endPoint x: 383, endPoint y: 105, distance: 196.2
click at [383, 105] on div "Tundra Near the top of the world is land called tundra. The tundra is flat and …" at bounding box center [540, 309] width 845 height 751
click at [383, 105] on span "Near the top of the world is land called tundra. The tundra is flat and has no …" at bounding box center [323, 111] width 282 height 80
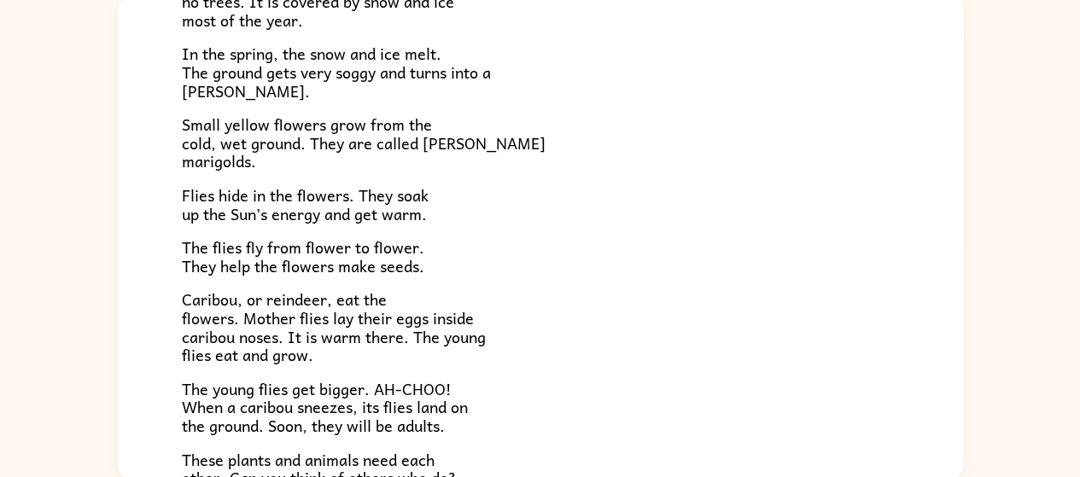
scroll to position [351, 0]
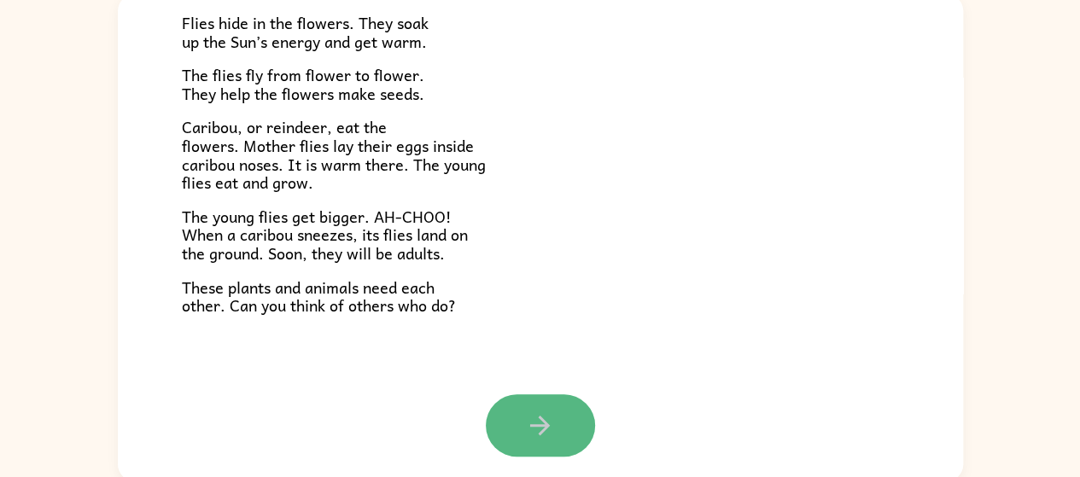
click at [512, 445] on button "button" at bounding box center [540, 426] width 109 height 62
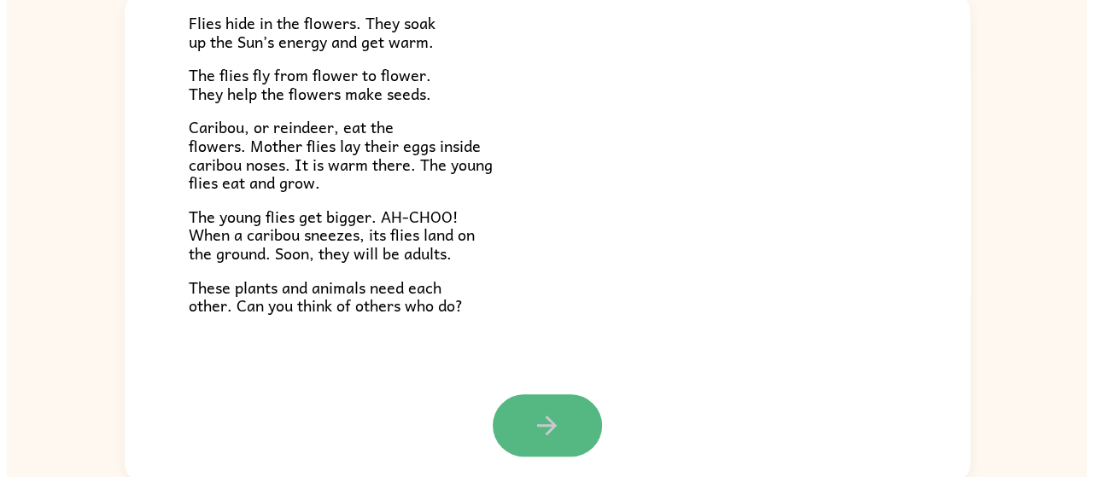
scroll to position [0, 0]
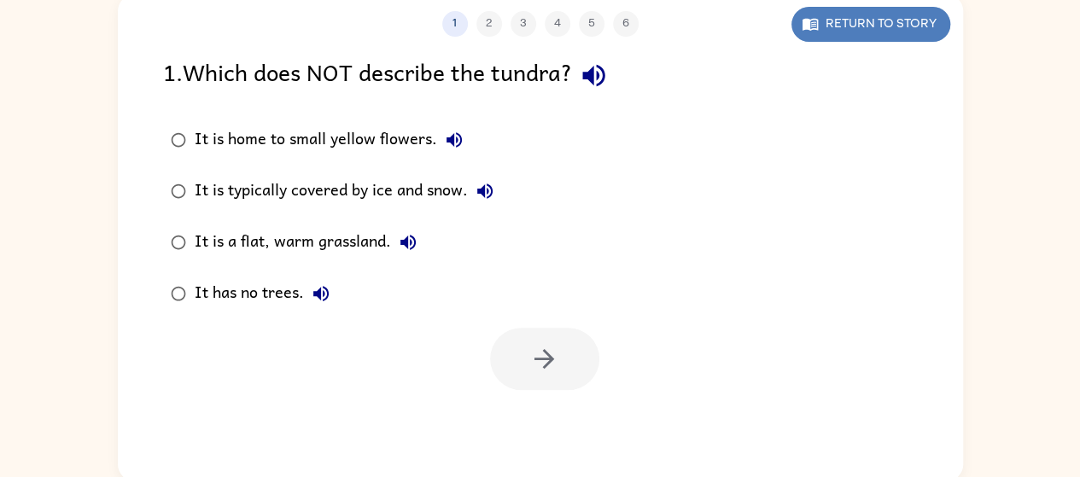
click at [921, 23] on button "Return to story" at bounding box center [871, 24] width 159 height 35
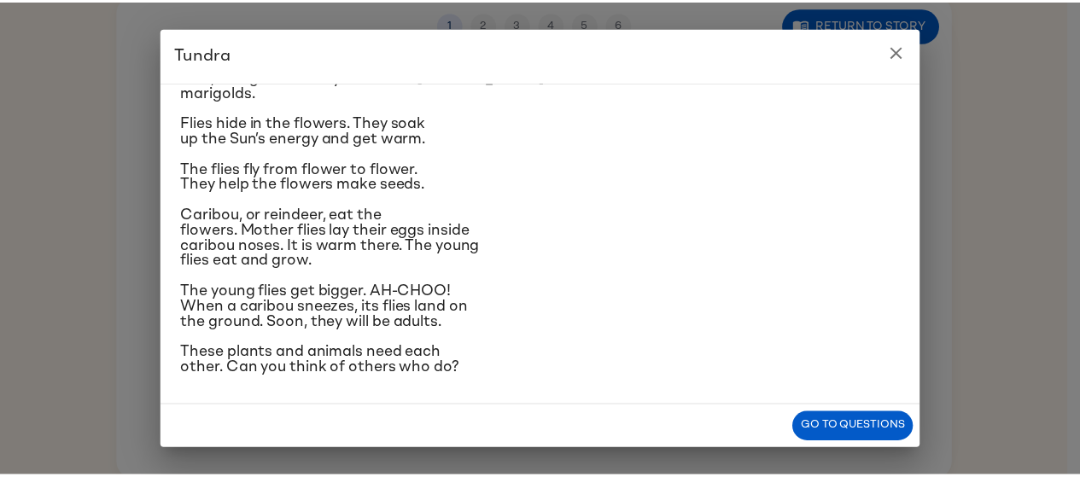
scroll to position [257, 0]
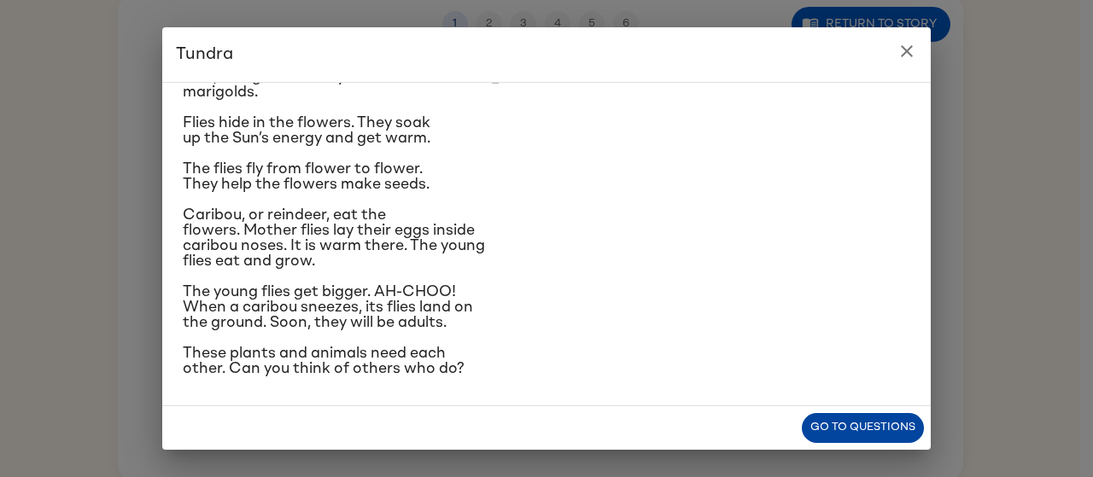
click at [842, 428] on button "Go to questions" at bounding box center [863, 428] width 122 height 30
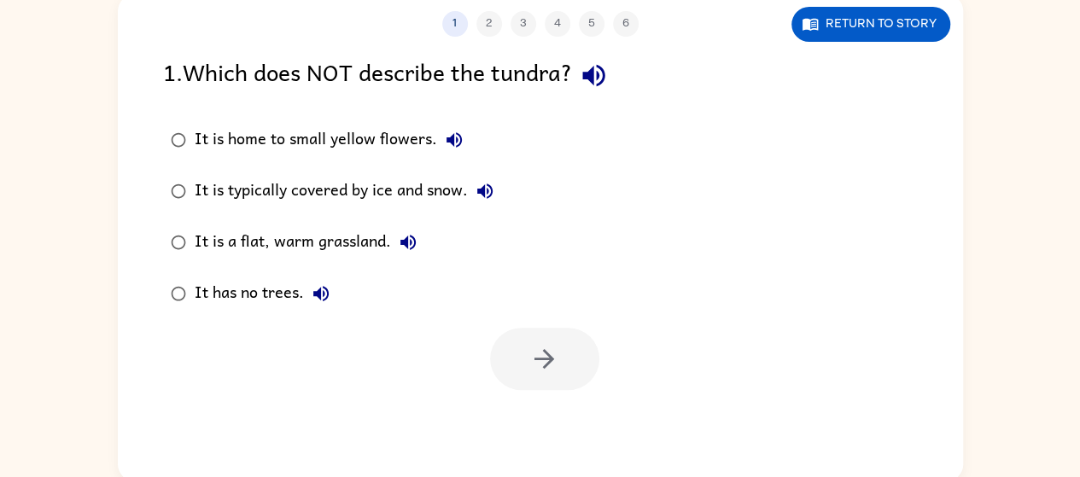
click at [270, 245] on div "It is a flat, warm grassland." at bounding box center [310, 242] width 231 height 34
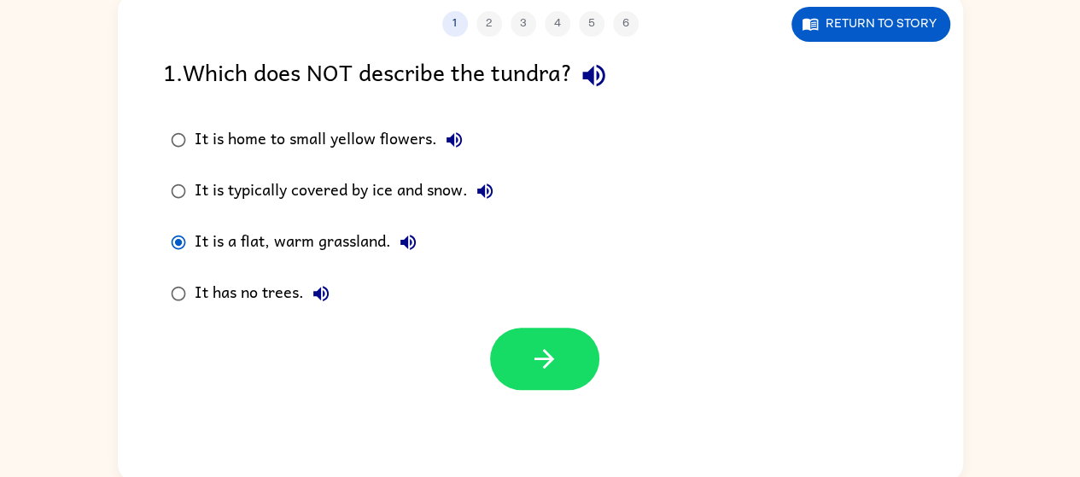
click at [357, 141] on div "It is home to small yellow flowers." at bounding box center [333, 140] width 277 height 34
click at [248, 291] on div "It has no trees." at bounding box center [266, 294] width 143 height 34
